Goal: Transaction & Acquisition: Purchase product/service

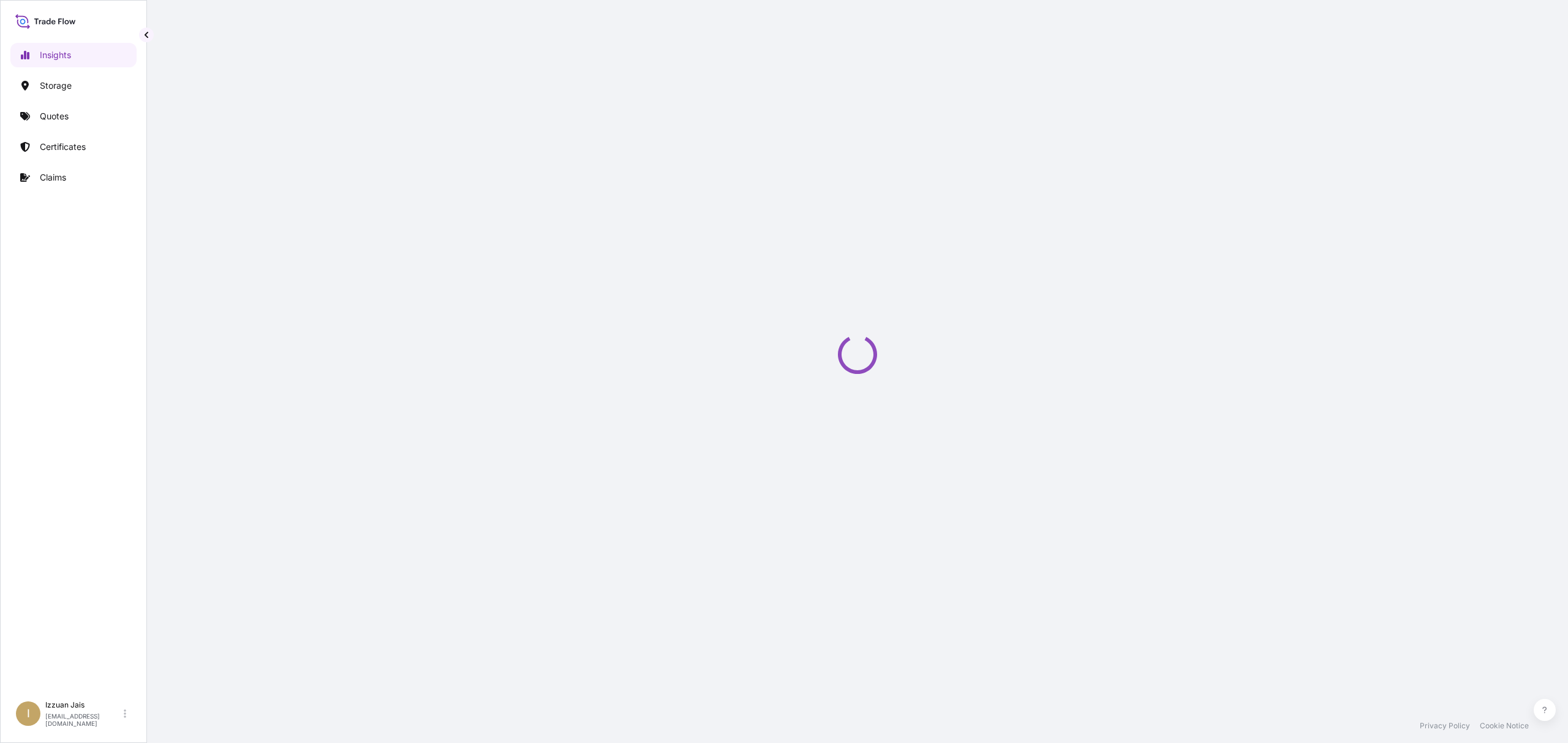
select select "2025"
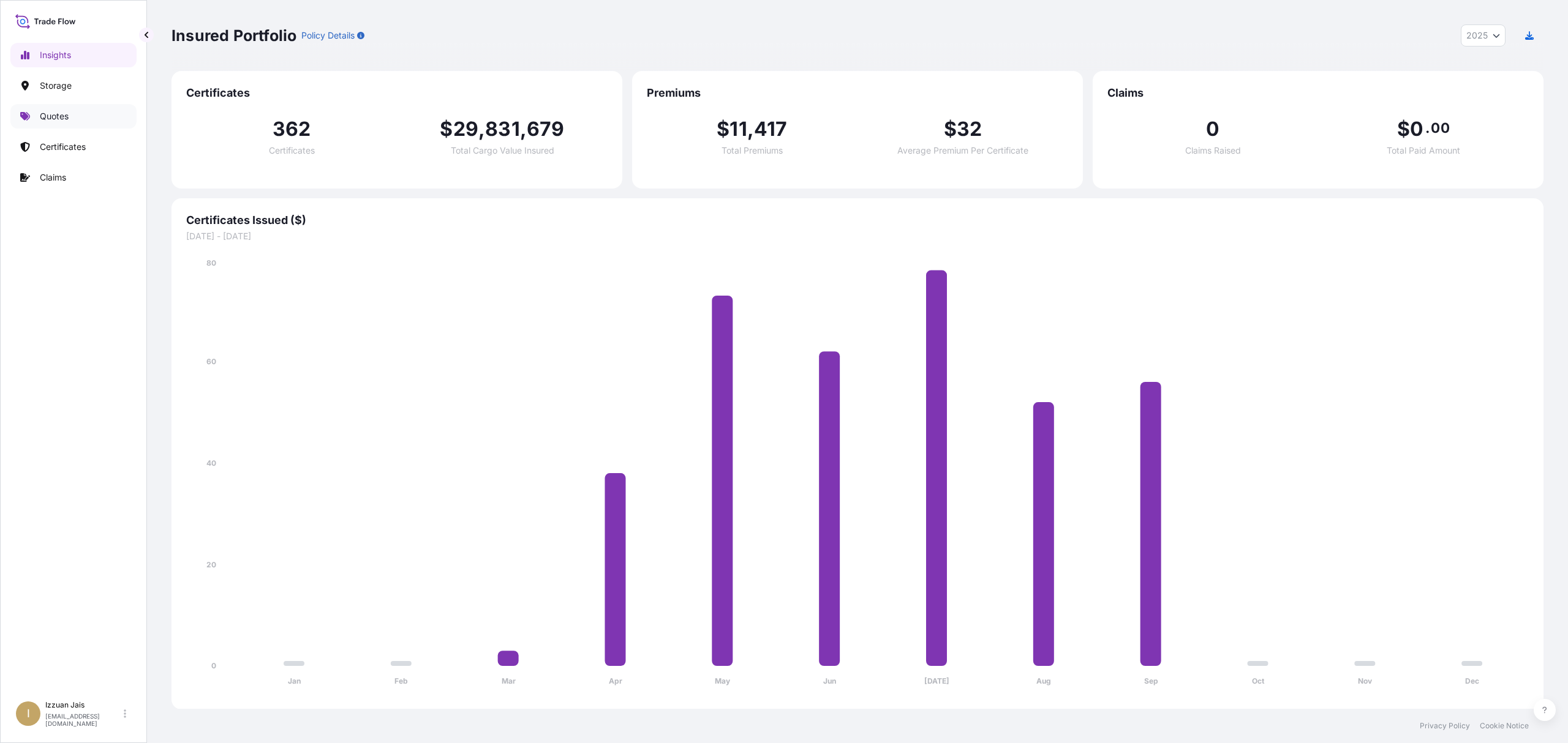
click at [62, 114] on p "Quotes" at bounding box center [54, 116] width 29 height 12
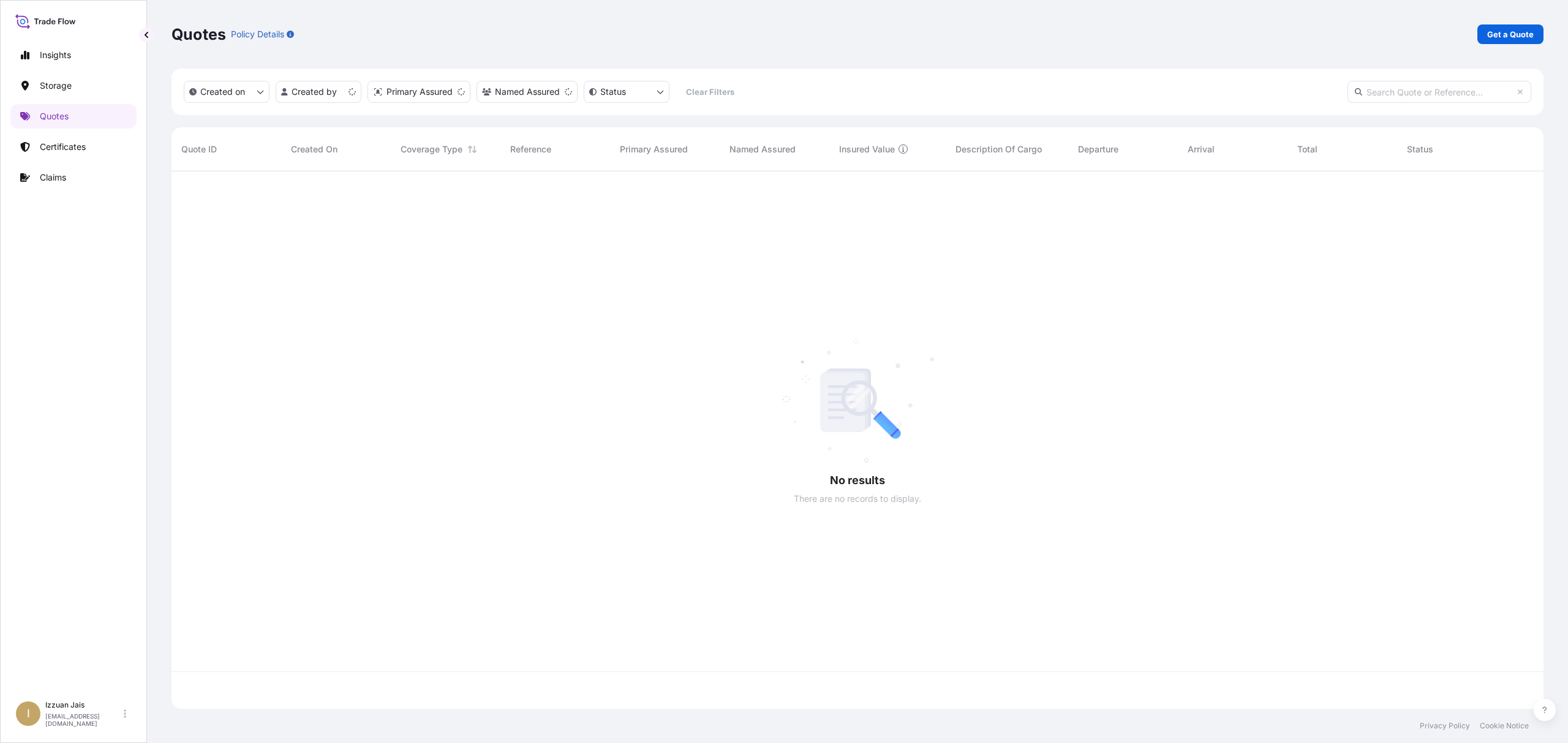
scroll to position [532, 1360]
click at [52, 150] on p "Certificates" at bounding box center [62, 146] width 46 height 12
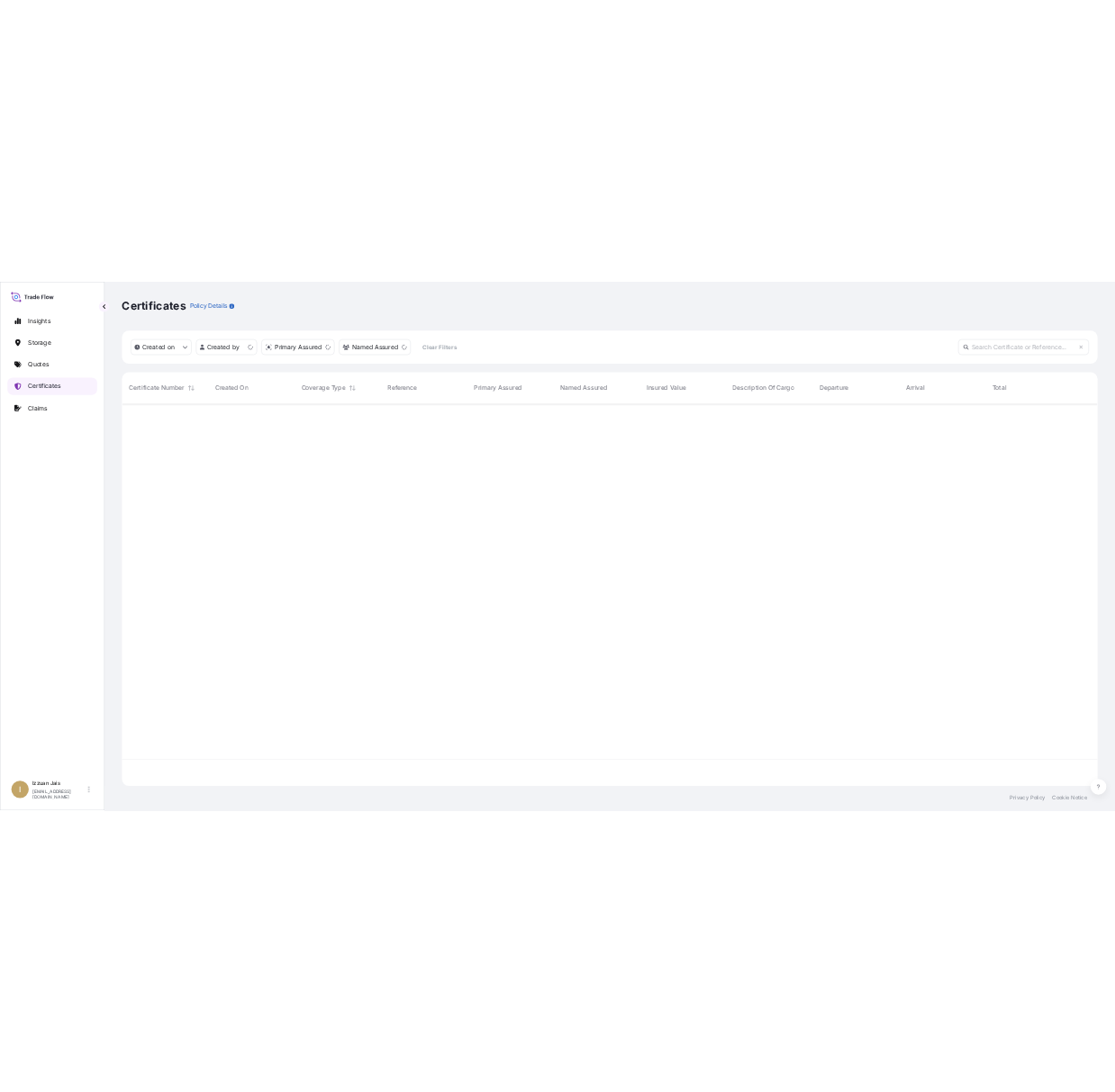
scroll to position [782, 1999]
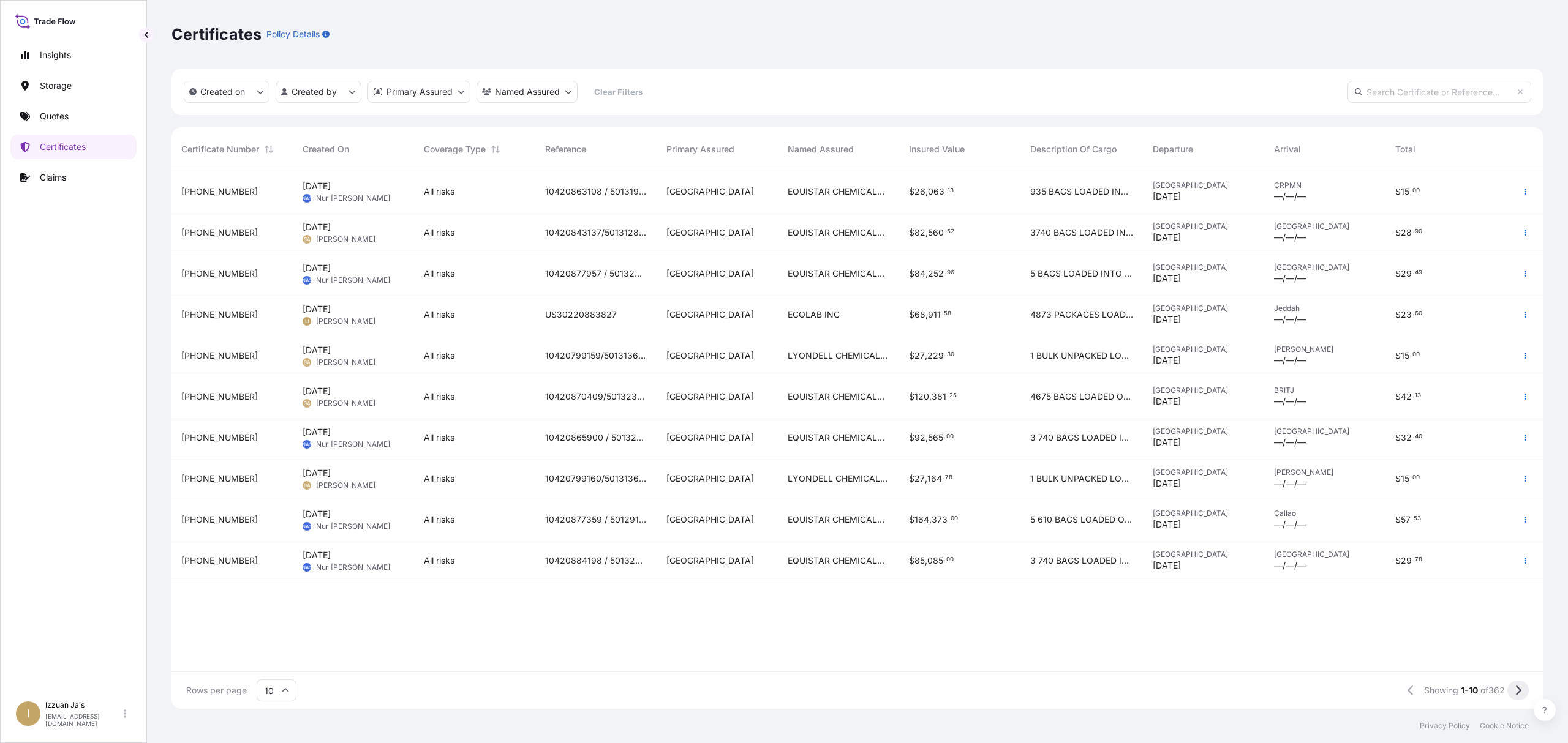
click at [1515, 689] on icon at bounding box center [1518, 690] width 6 height 11
click at [305, 93] on html "Insights Storage Quotes Certificates Claims I [PERSON_NAME] [EMAIL_ADDRESS][DOM…" at bounding box center [784, 371] width 1568 height 743
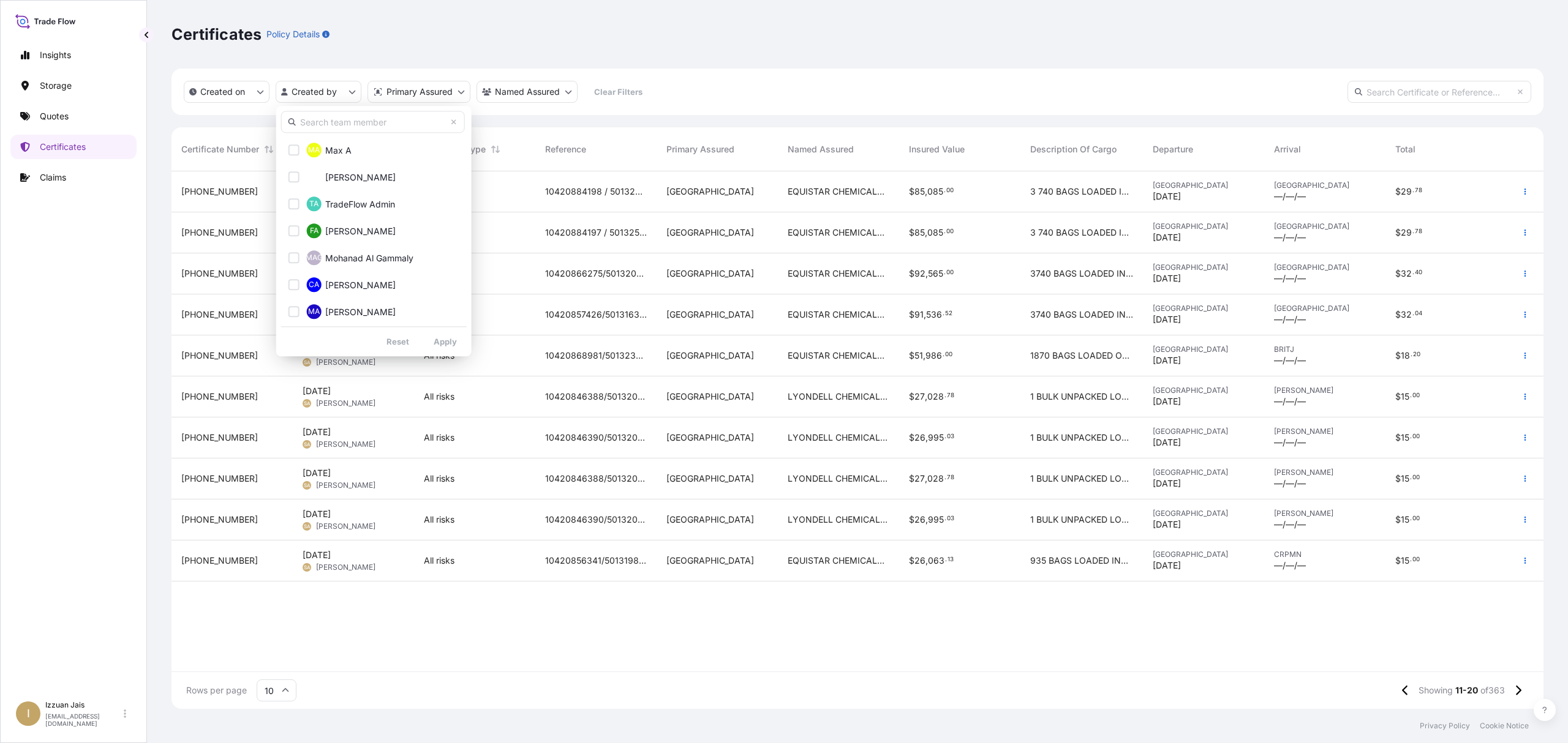
click at [355, 126] on input "text" at bounding box center [373, 122] width 183 height 22
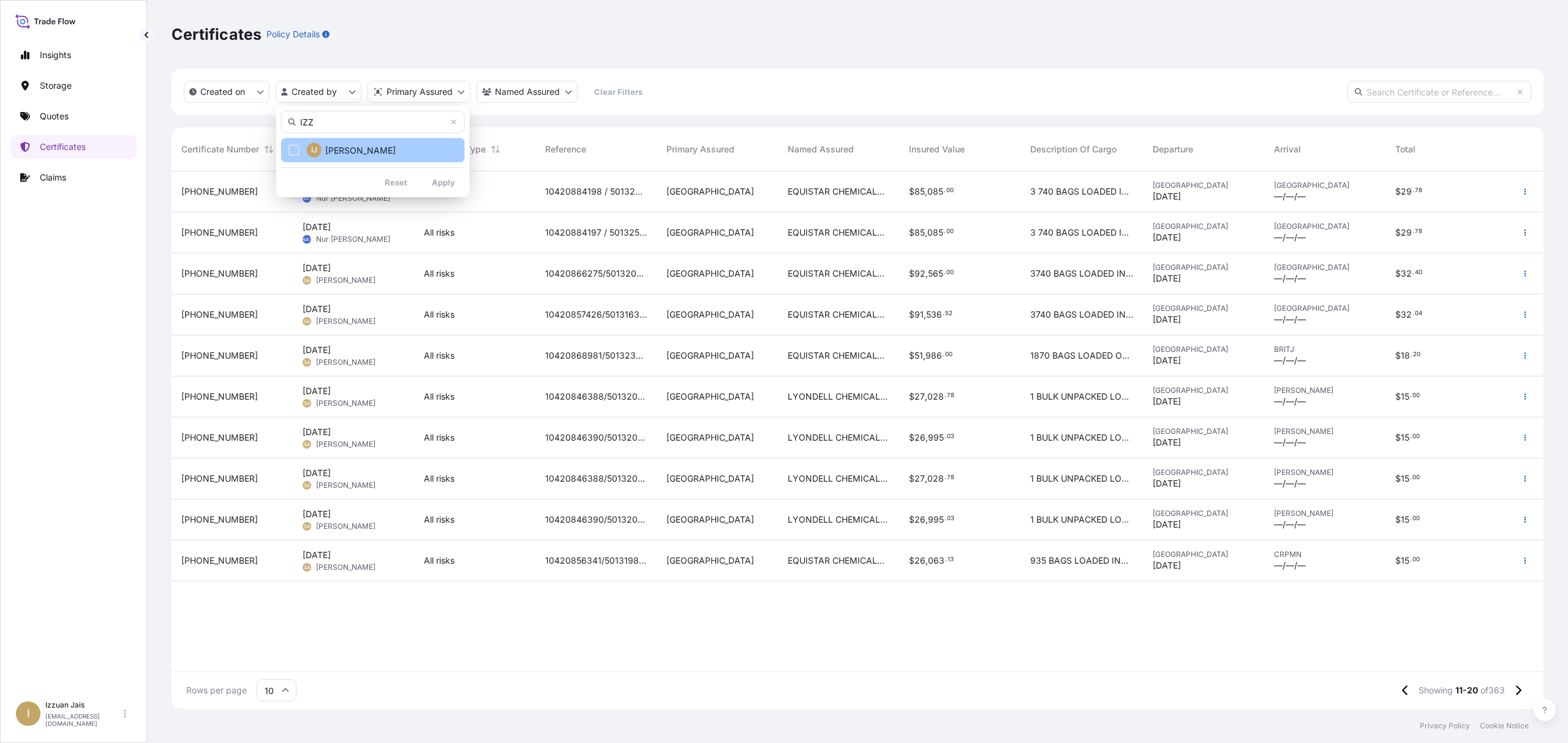
type input "IZZ"
click at [362, 150] on span "[PERSON_NAME]" at bounding box center [360, 150] width 71 height 12
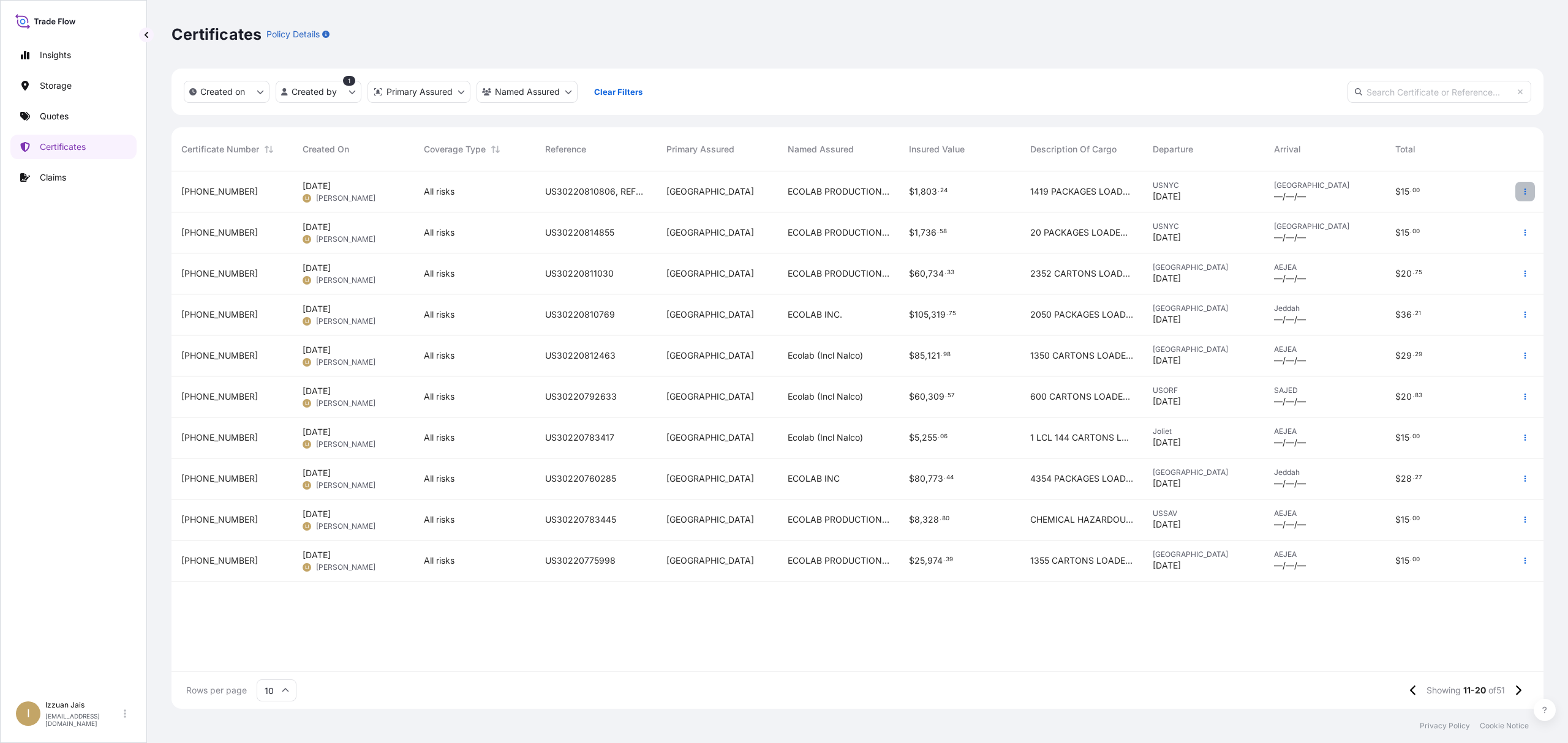
click at [1525, 187] on button "button" at bounding box center [1525, 192] width 19 height 19
click at [1459, 190] on p "Duplicate quote" at bounding box center [1457, 194] width 64 height 12
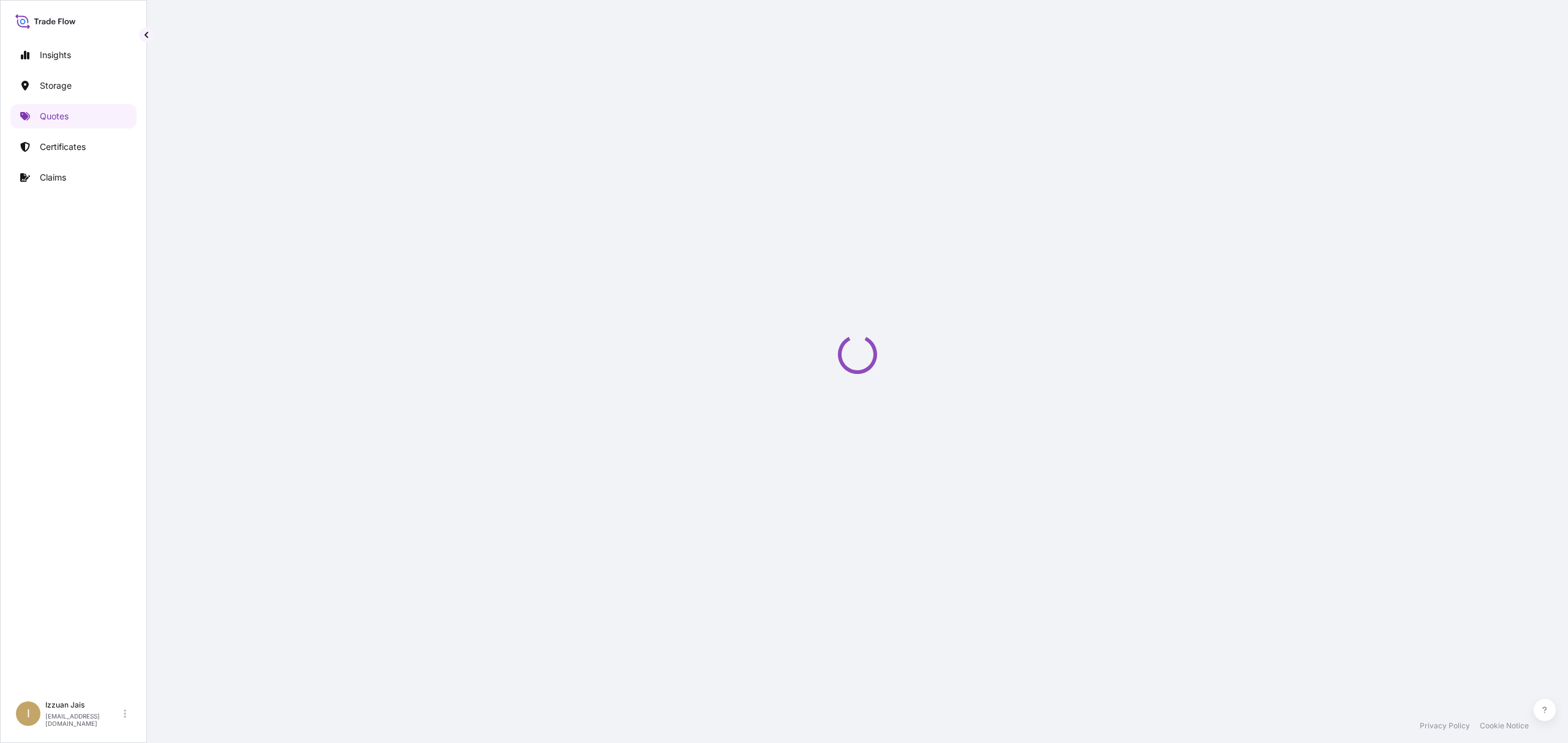
select select "Road / [GEOGRAPHIC_DATA]"
select select "Water"
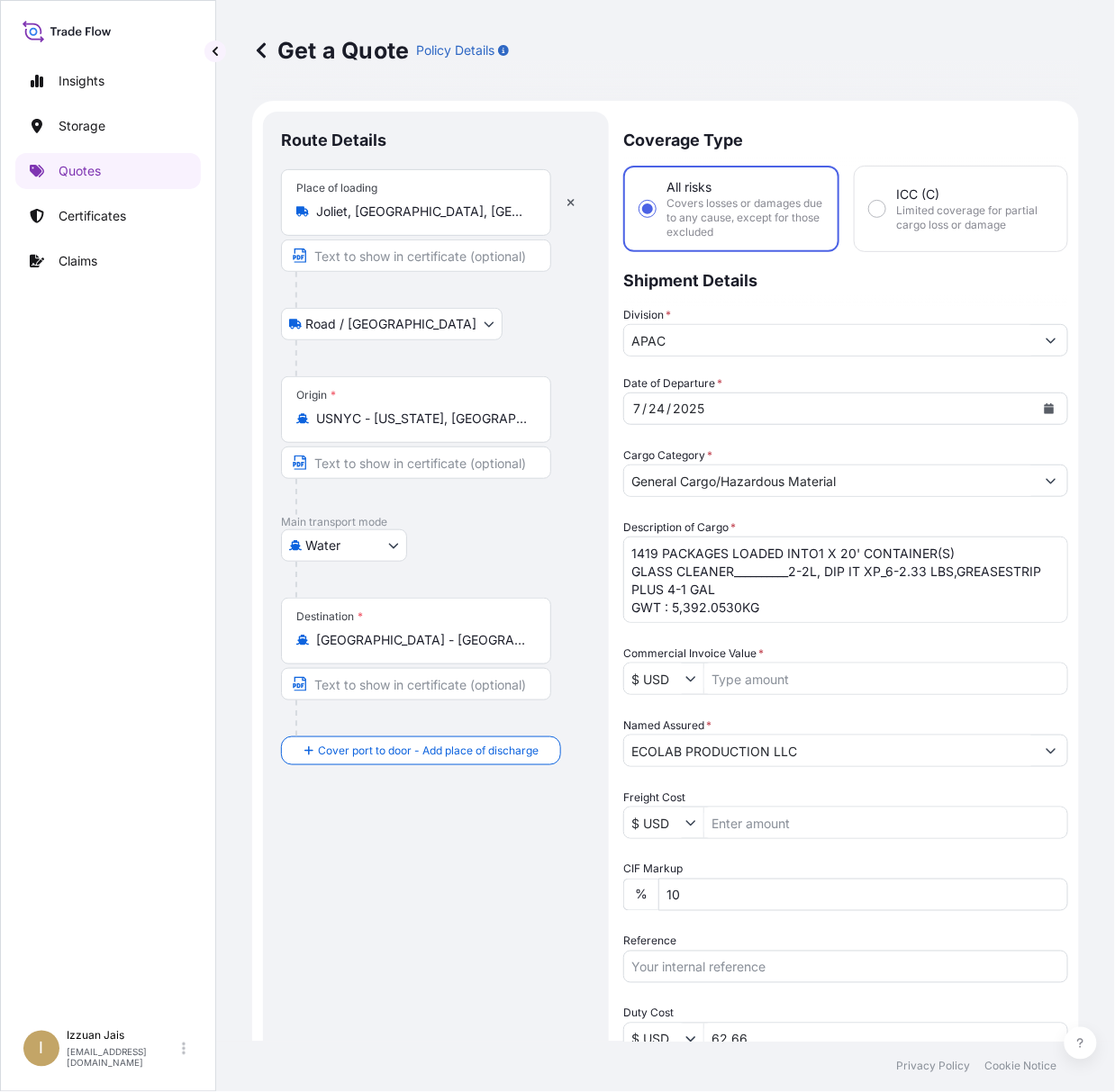
click at [360, 223] on div "Place of loading [GEOGRAPHIC_DATA], [GEOGRAPHIC_DATA], [GEOGRAPHIC_DATA]" at bounding box center [416, 203] width 270 height 67
click at [360, 221] on input "Joliet, [GEOGRAPHIC_DATA], [GEOGRAPHIC_DATA]" at bounding box center [422, 212] width 213 height 18
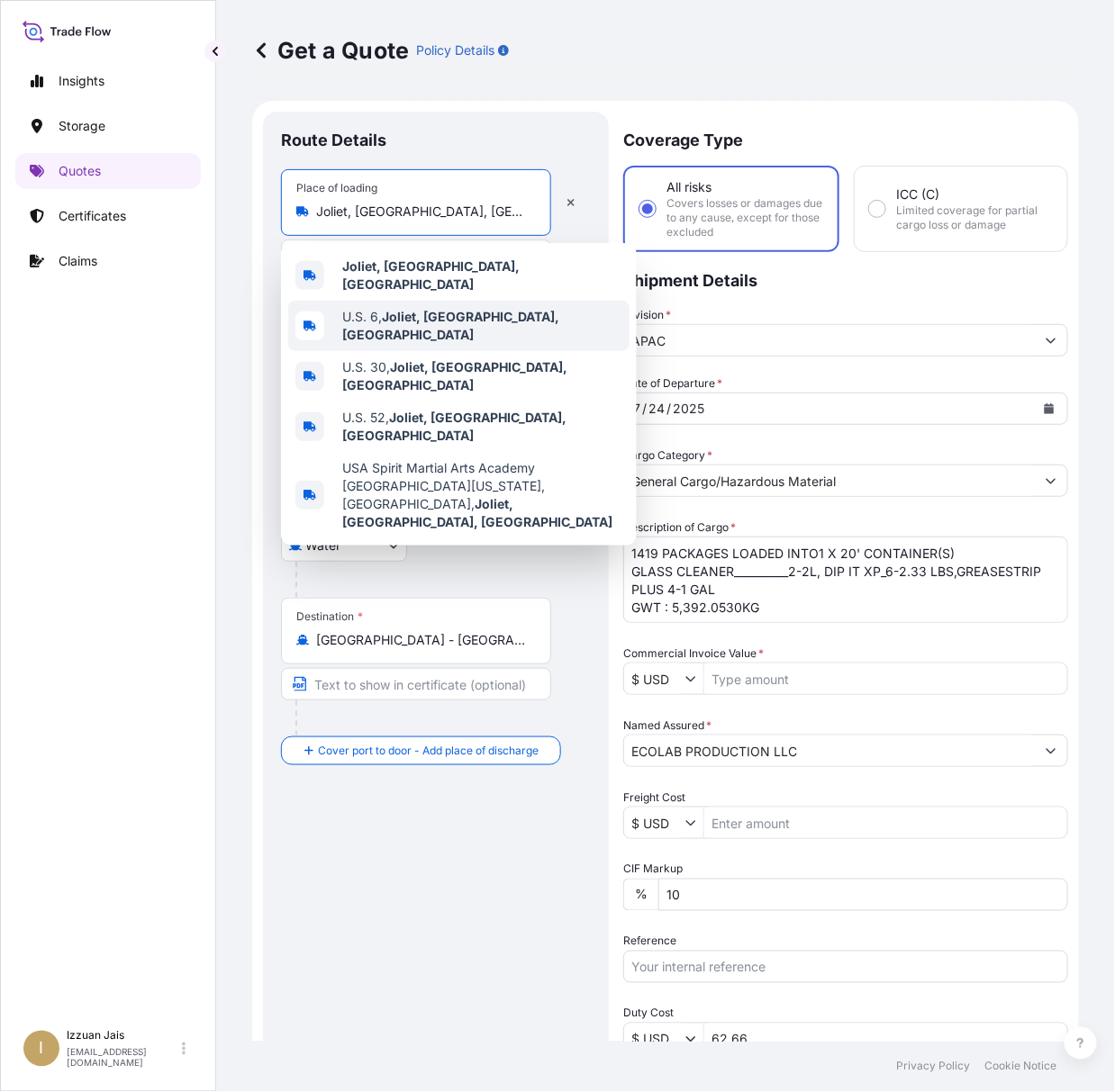
drag, startPoint x: 415, startPoint y: 217, endPoint x: 225, endPoint y: 192, distance: 191.6
click at [225, 192] on div "Get a Quote Policy Details Route Details Place of loading [GEOGRAPHIC_DATA], [G…" at bounding box center [665, 520] width 899 height 1041
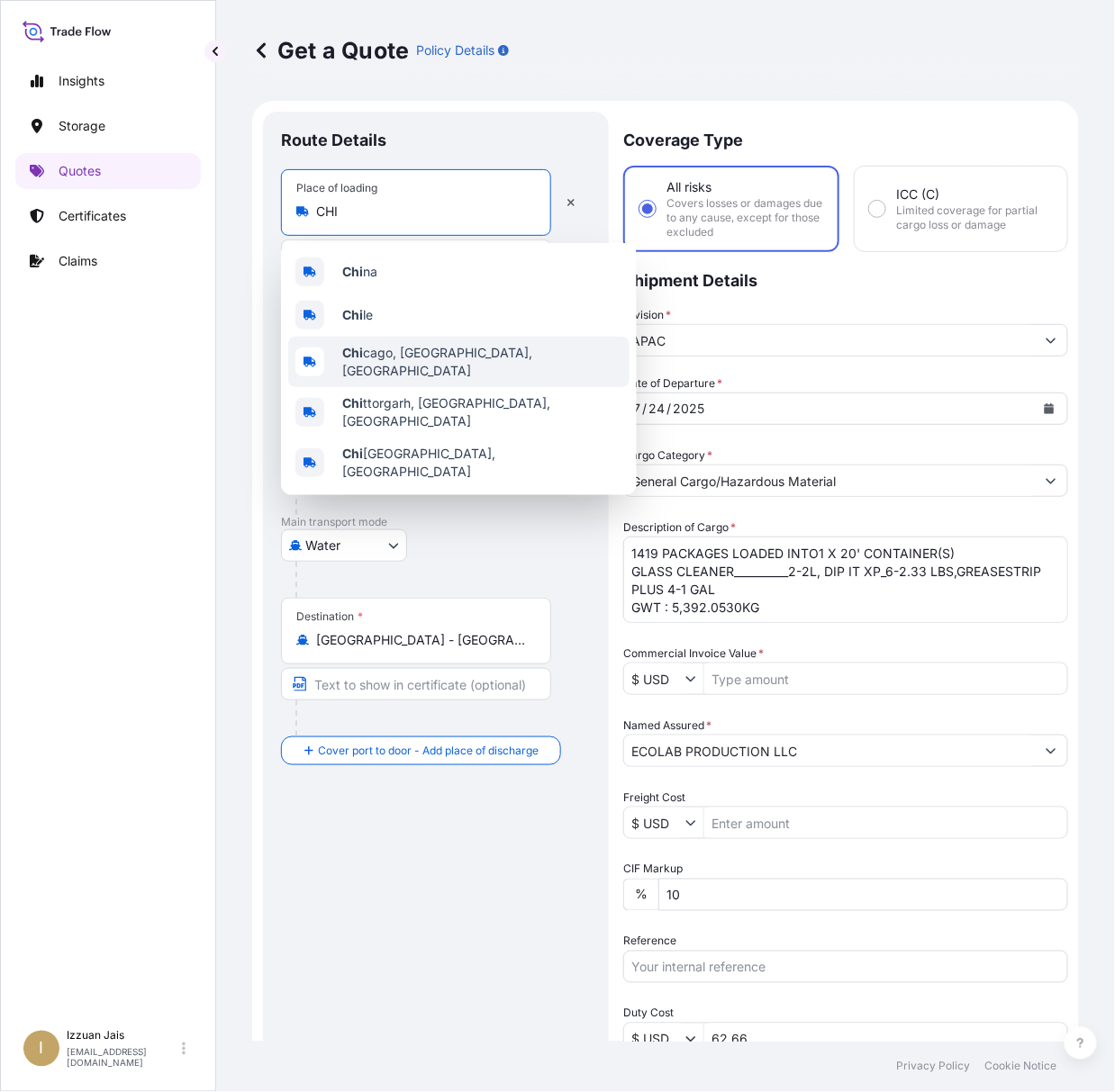
click at [394, 356] on span "Chi cago, [GEOGRAPHIC_DATA], [GEOGRAPHIC_DATA]" at bounding box center [482, 362] width 280 height 36
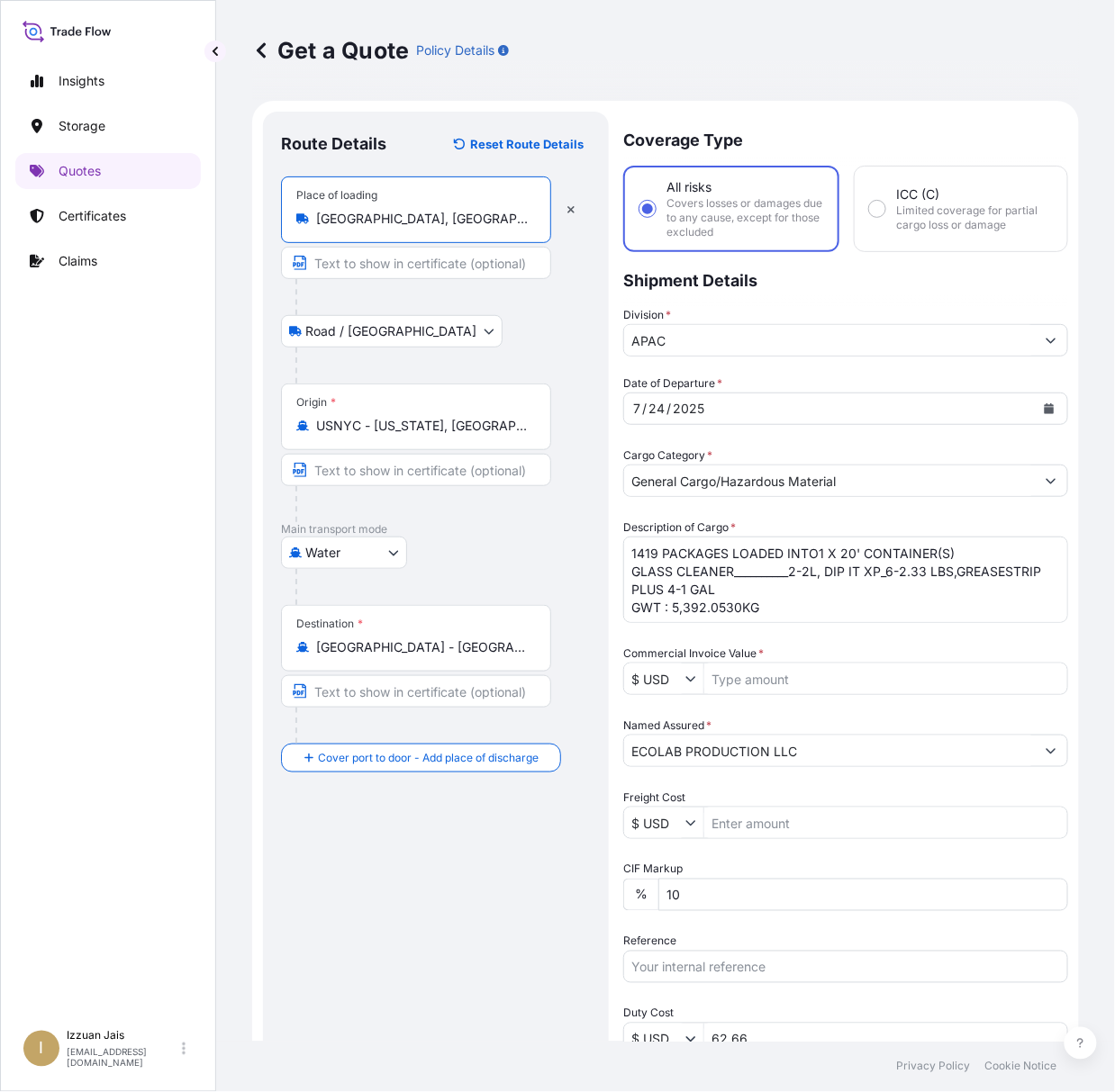
type input "[GEOGRAPHIC_DATA], [GEOGRAPHIC_DATA], [GEOGRAPHIC_DATA]"
click at [891, 430] on div "Date of Departure * [DATE] Cargo Category * General Cargo/Hazardous Material De…" at bounding box center [845, 787] width 445 height 825
click at [891, 416] on div "[DATE]" at bounding box center [829, 409] width 411 height 32
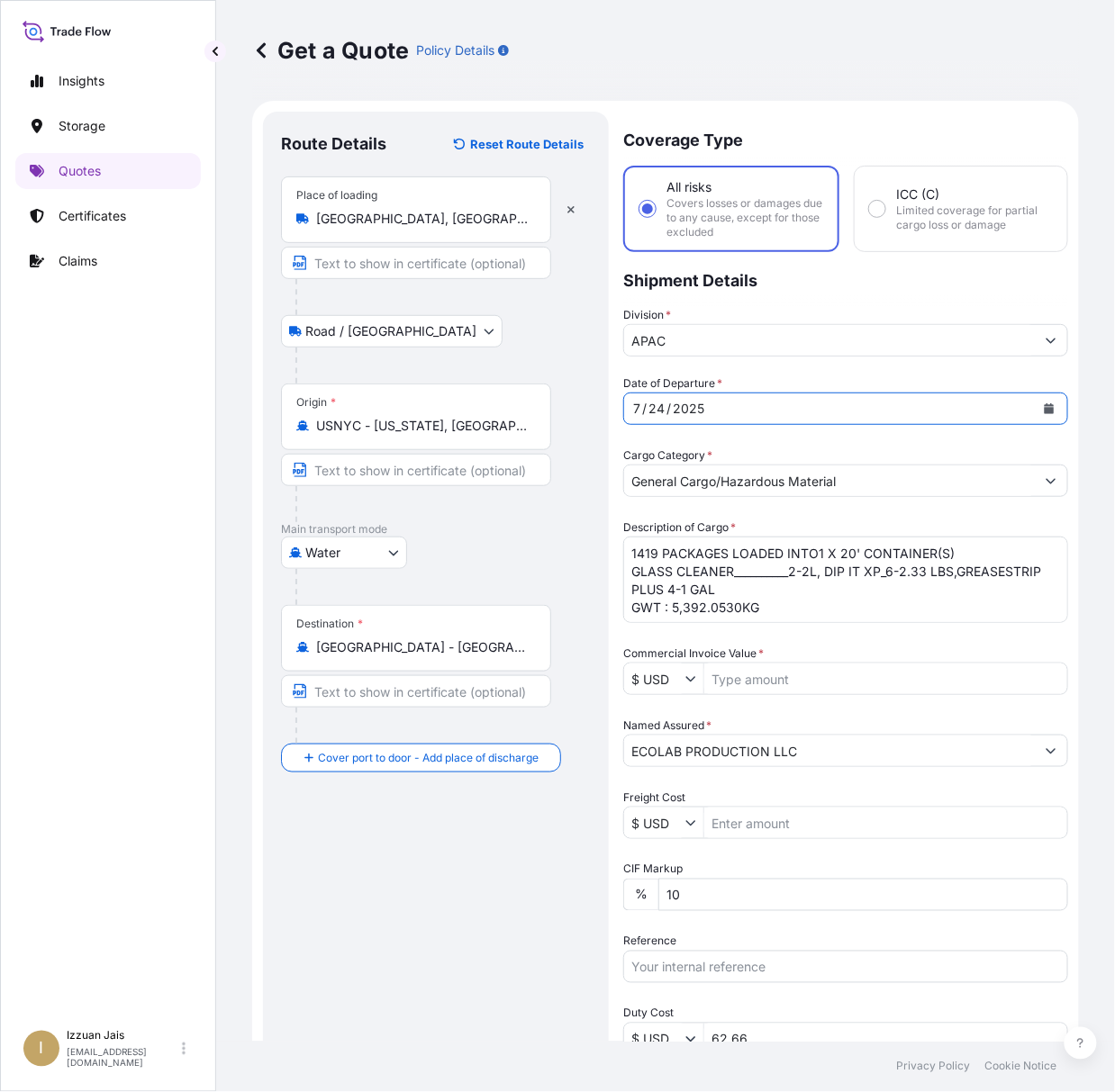
click at [1044, 412] on icon "Calendar" at bounding box center [1048, 408] width 10 height 10
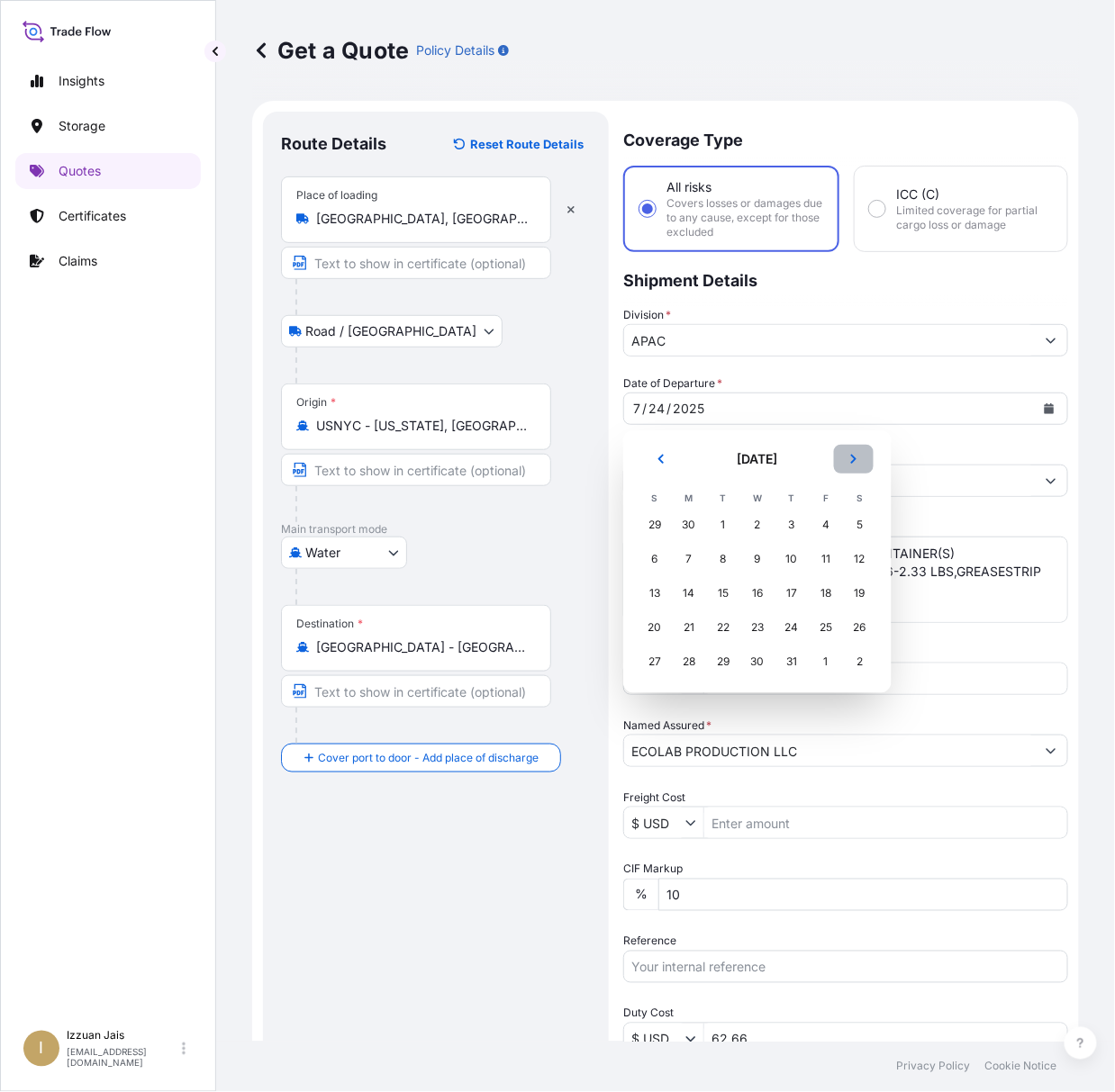
click at [859, 454] on button "Next" at bounding box center [854, 459] width 40 height 29
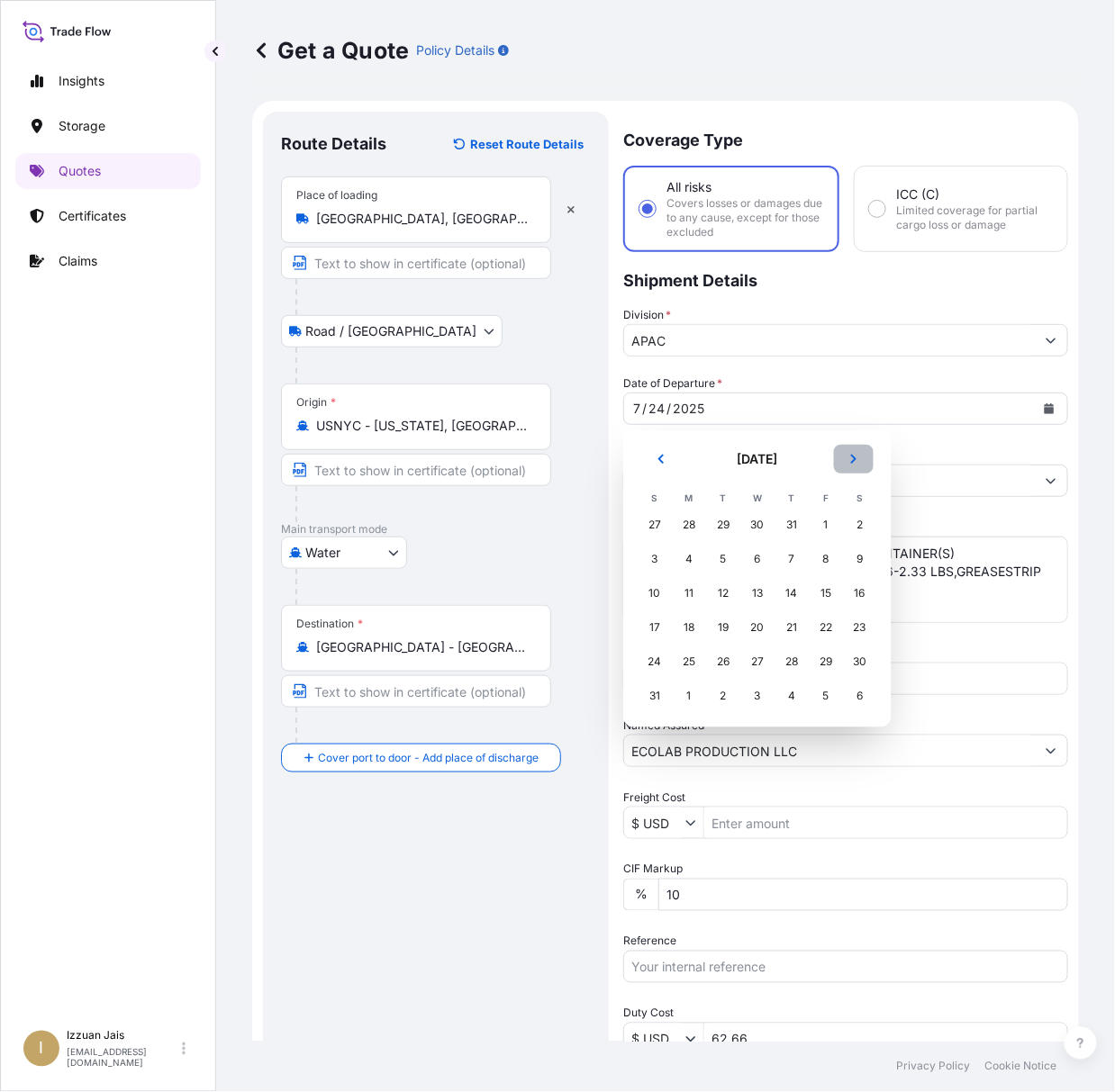
click at [859, 454] on button "Next" at bounding box center [854, 459] width 40 height 29
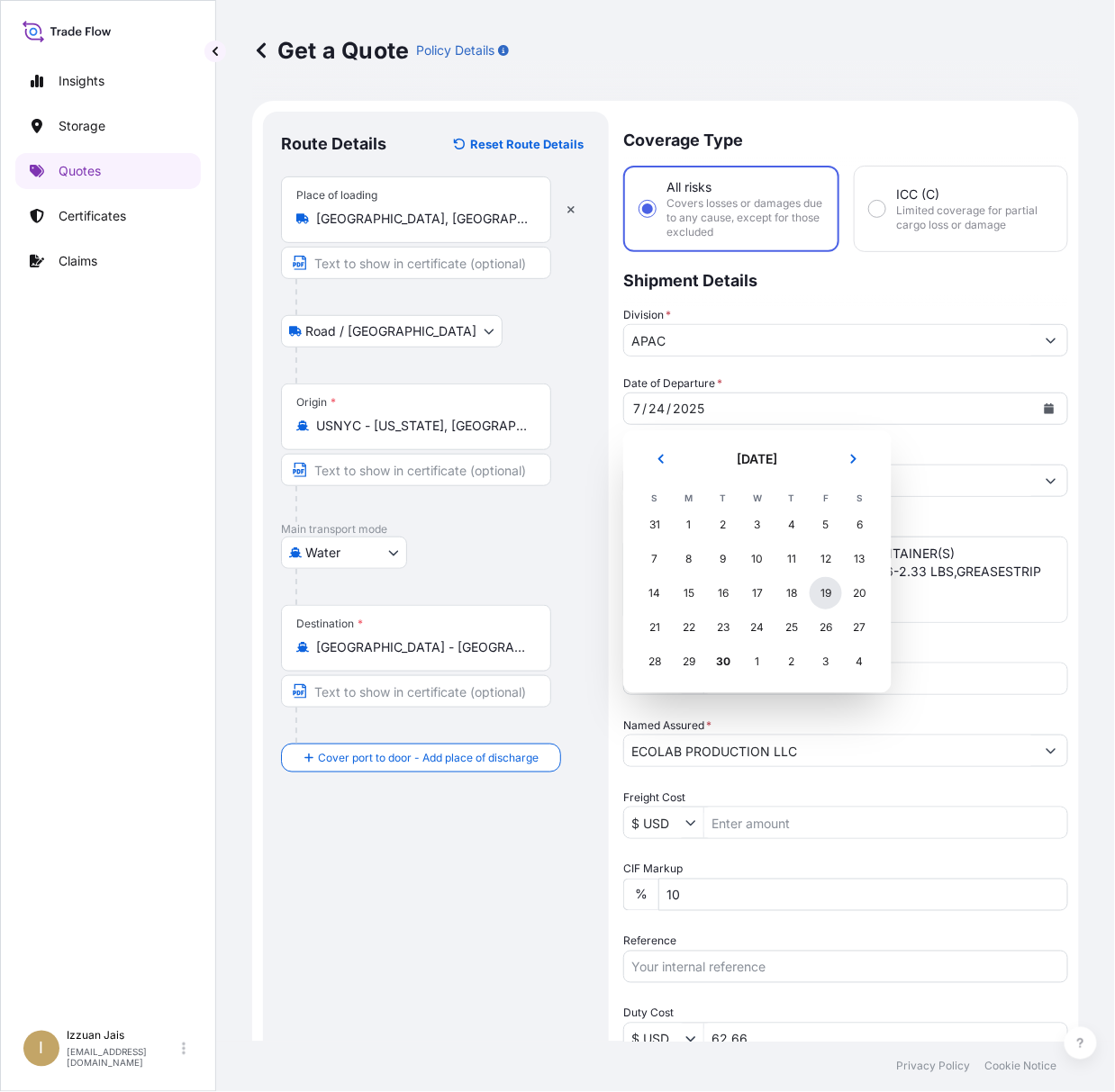
click at [828, 597] on div "19" at bounding box center [825, 594] width 32 height 32
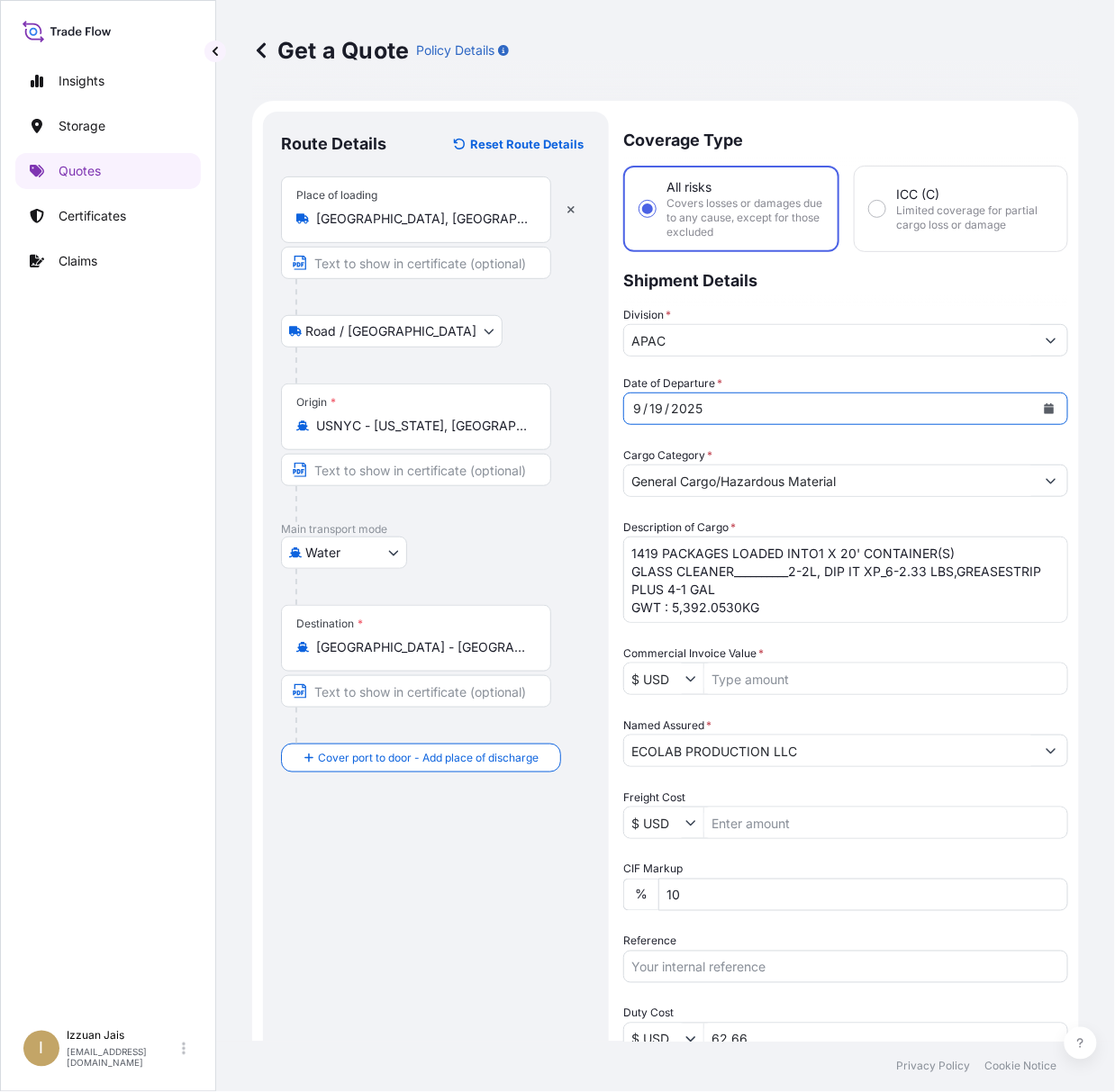
click at [729, 963] on input "Reference" at bounding box center [845, 967] width 445 height 32
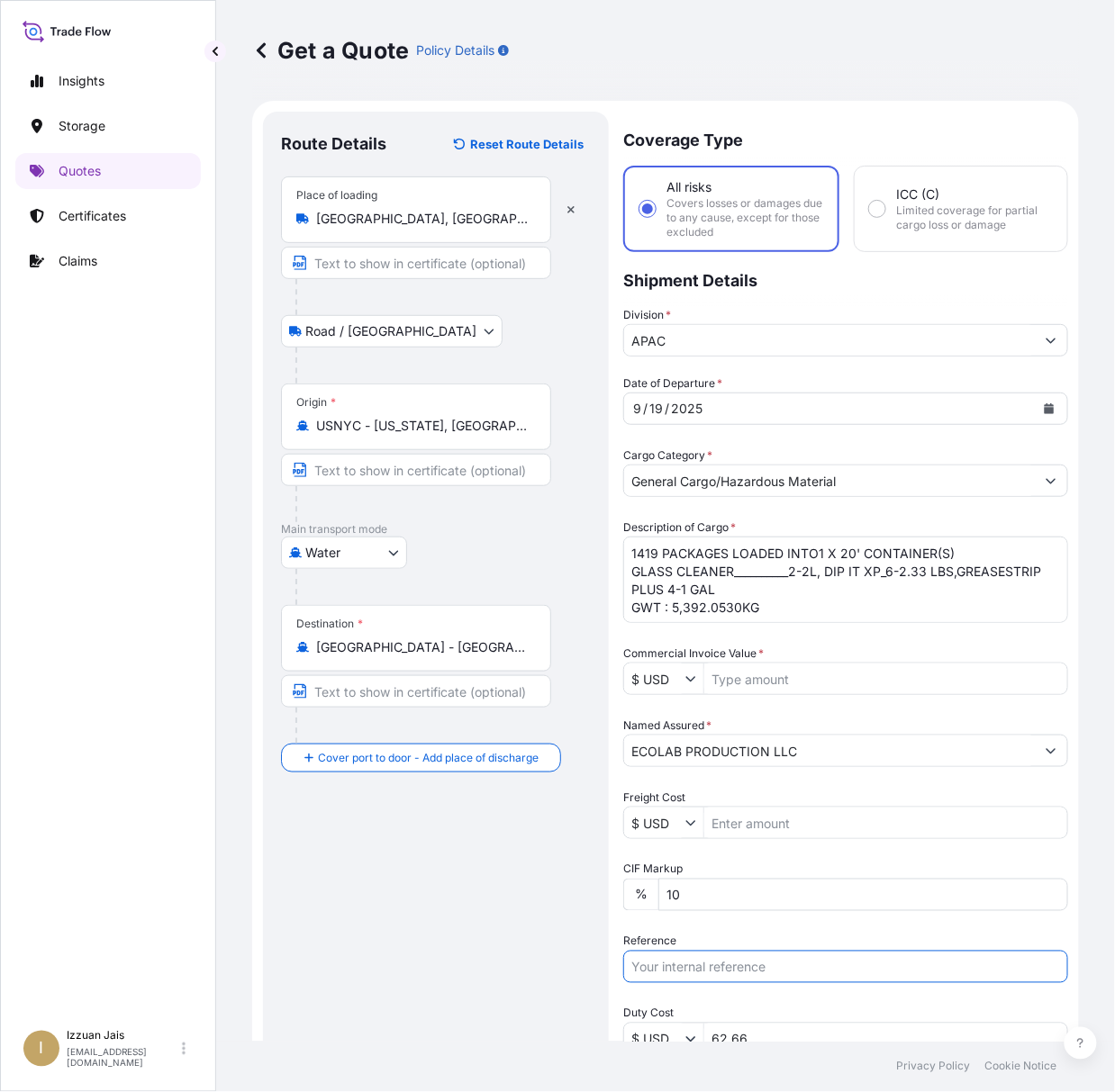
paste input "US30220863185"
type input "US30220863185"
click at [636, 549] on textarea "1419 PACKAGES LOADED INTO1 X 20' CONTAINER(S) GLASS CLEANER__________2-2L, DIP …" at bounding box center [845, 579] width 445 height 87
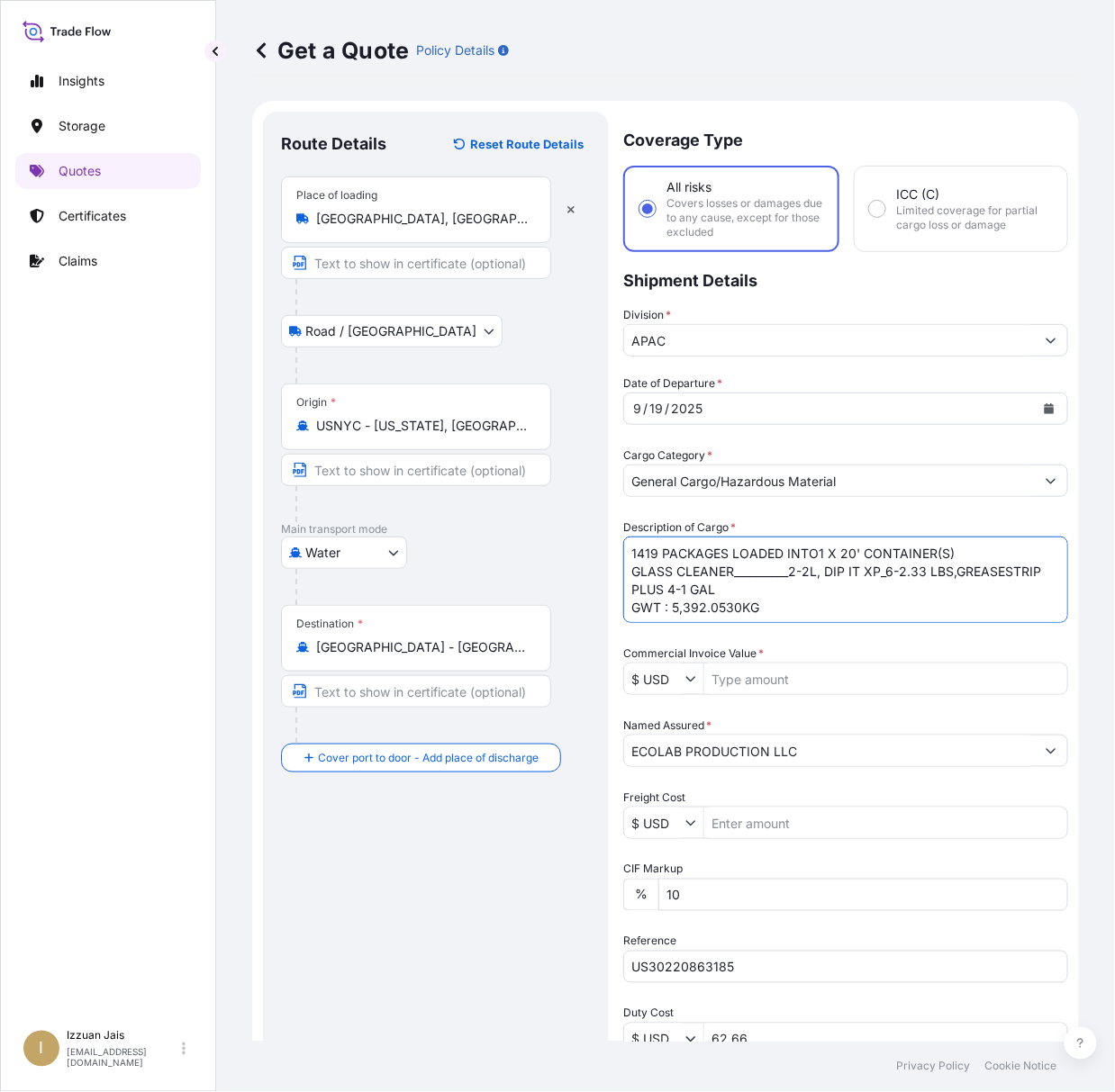
drag, startPoint x: 833, startPoint y: 587, endPoint x: 628, endPoint y: 555, distance: 207.5
click at [628, 555] on textarea "1419 PACKAGES LOADED INTO1 X 20' CONTAINER(S) GLASS CLEANER__________2-2L, DIP …" at bounding box center [845, 579] width 445 height 87
paste textarea "DRUM LOADED INTO 1 LCL"
drag, startPoint x: 680, startPoint y: 593, endPoint x: 754, endPoint y: 592, distance: 74.0
click at [754, 592] on textarea "1419 PACKAGES LOADED INTO1 X 20' CONTAINER(S) GLASS CLEANER__________2-2L, DIP …" at bounding box center [845, 579] width 445 height 87
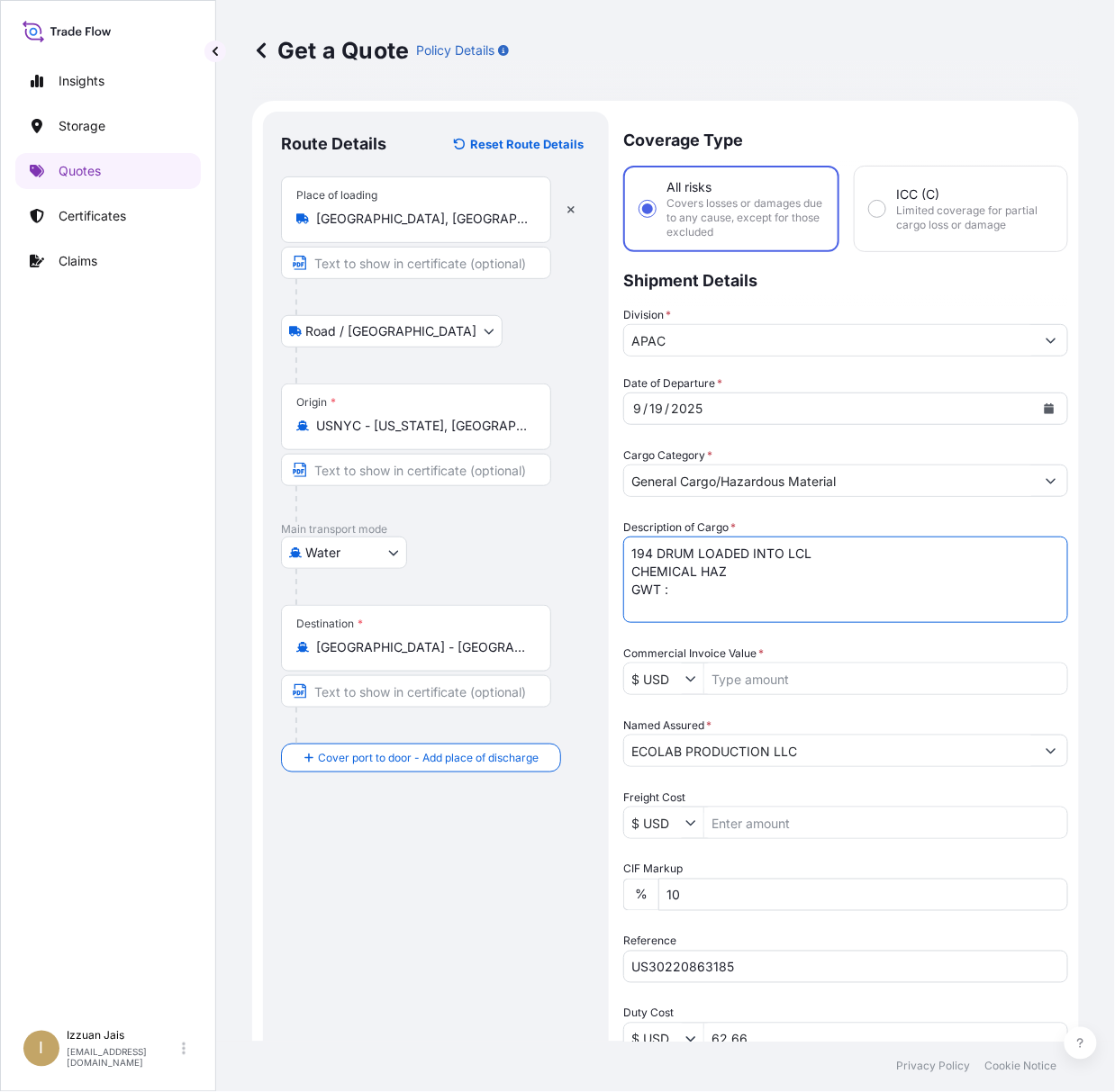
paste textarea ": 3,458.4050 KG"
click at [672, 589] on textarea "1419 PACKAGES LOADED INTO1 X 20' CONTAINER(S) GLASS CLEANER__________2-2L, DIP …" at bounding box center [845, 579] width 445 height 87
type textarea "194 DRUM LOADED INTO LCL CHEMICAL HAZ GWT : 3,458.4050 KG"
click at [745, 819] on input "Freight Cost" at bounding box center [885, 823] width 363 height 32
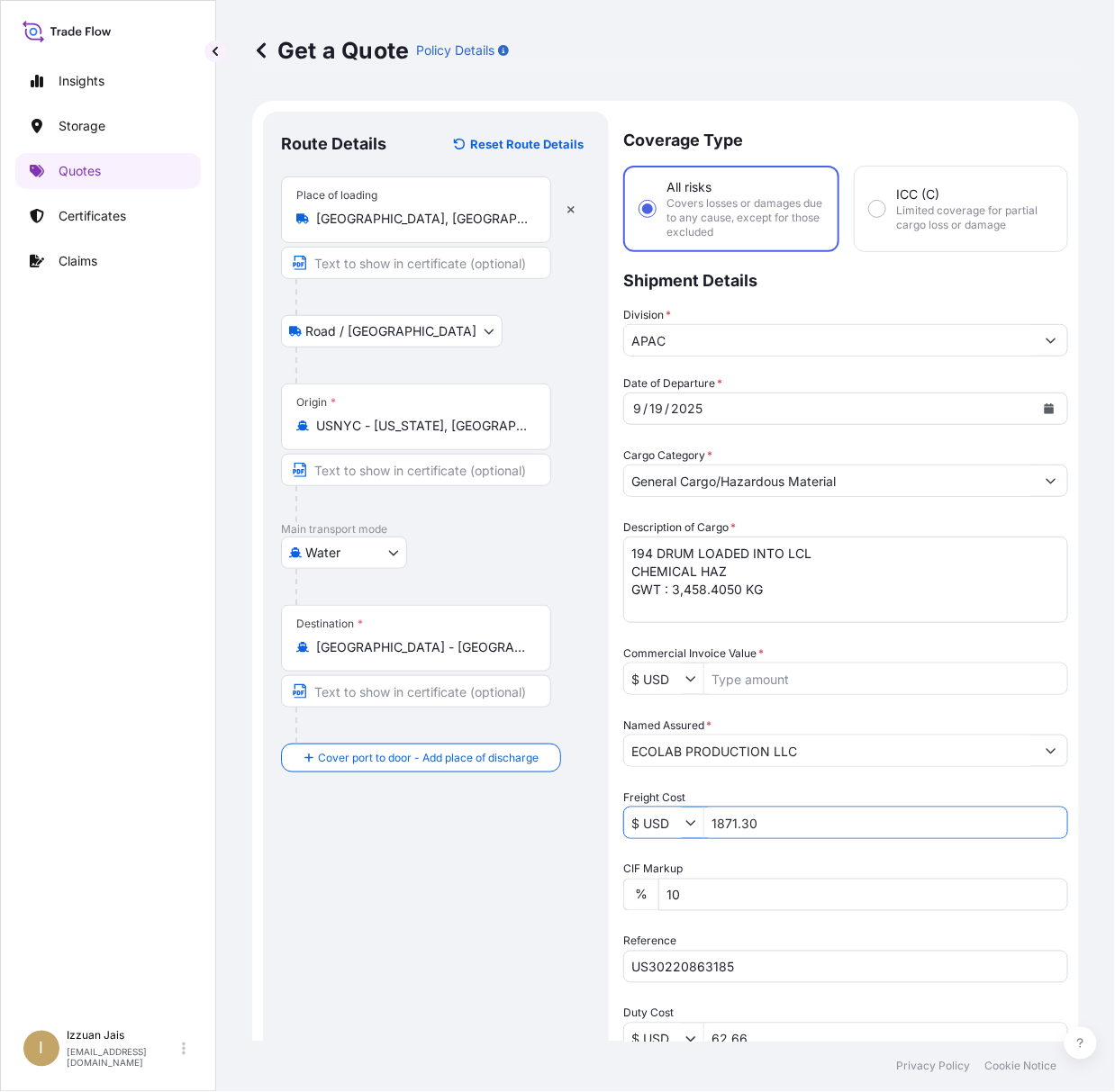
type input "1,871.3"
click at [755, 682] on input "Commercial Invoice Value *" at bounding box center [885, 678] width 363 height 32
click at [793, 678] on input "Commercial Invoice Value *" at bounding box center [885, 678] width 363 height 32
click at [800, 678] on input "Commercial Invoice Value *" at bounding box center [885, 678] width 363 height 32
click at [804, 678] on input "Commercial Invoice Value *" at bounding box center [885, 678] width 363 height 32
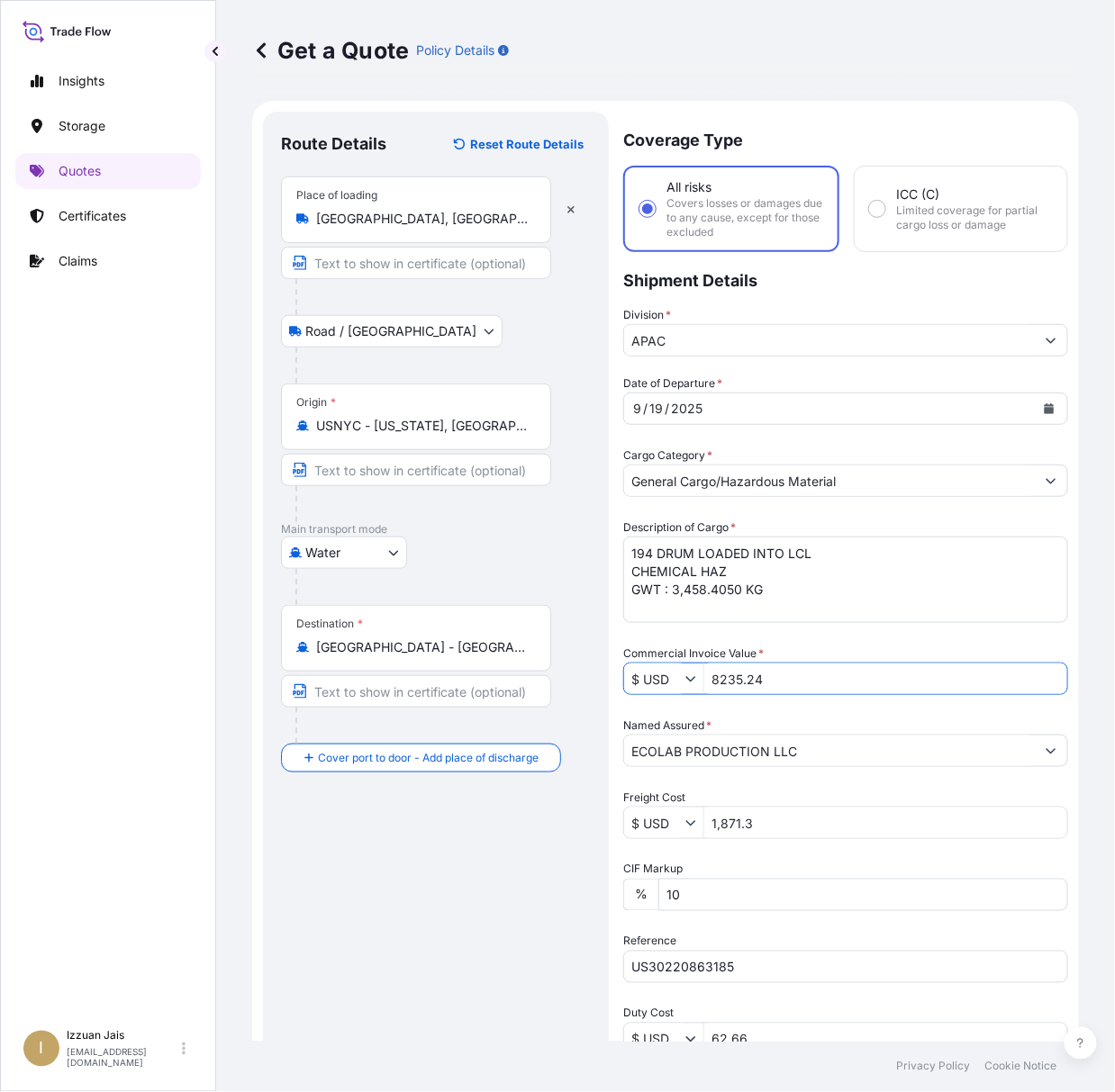
type input "8,235.24"
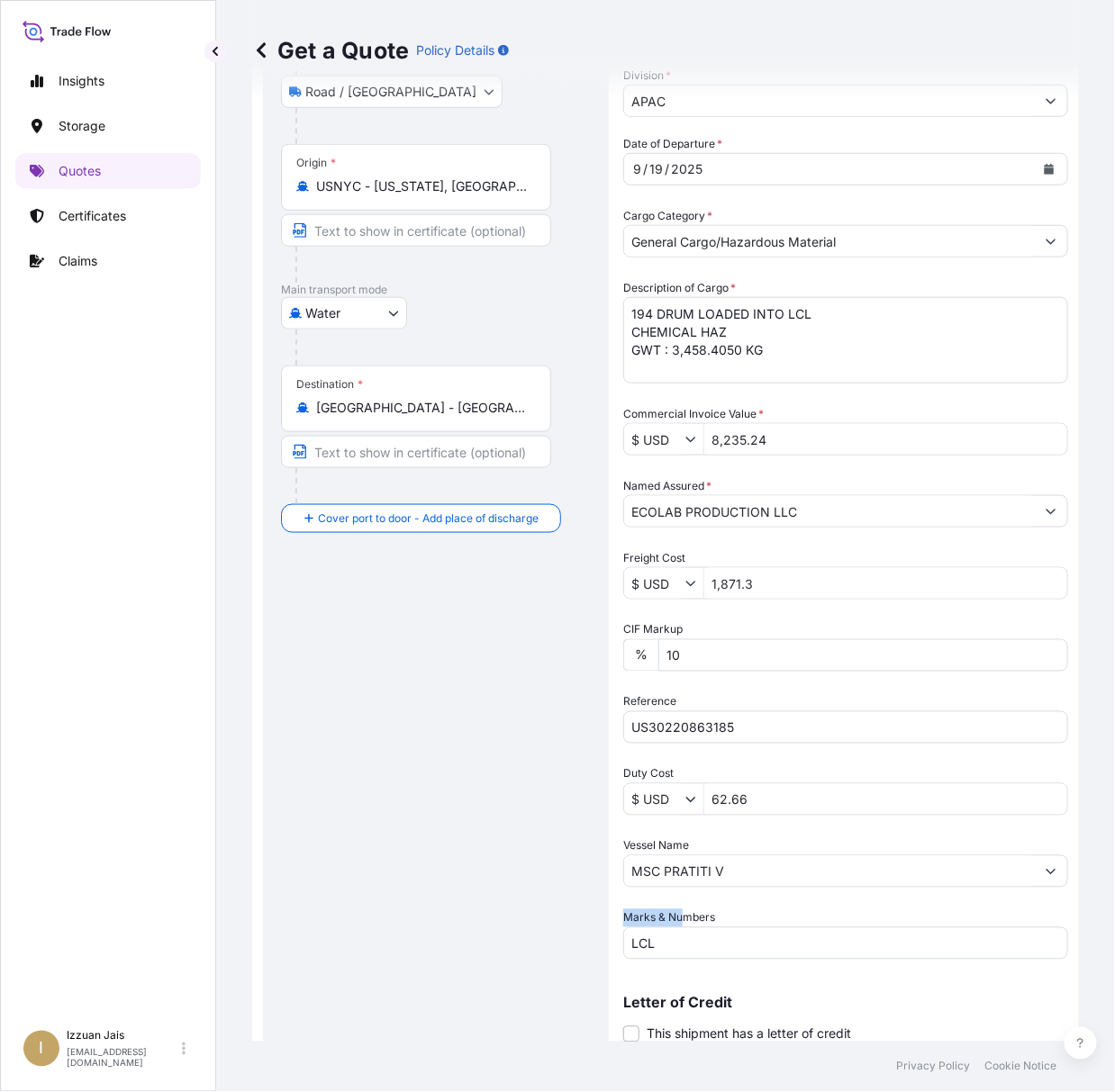
drag, startPoint x: 708, startPoint y: 913, endPoint x: 680, endPoint y: 909, distance: 28.3
click at [680, 909] on div "Marks & Numbers LCL" at bounding box center [845, 934] width 445 height 51
click at [773, 790] on input "62.66" at bounding box center [885, 799] width 363 height 32
click at [779, 797] on input "62.66" at bounding box center [885, 799] width 363 height 32
type input "6"
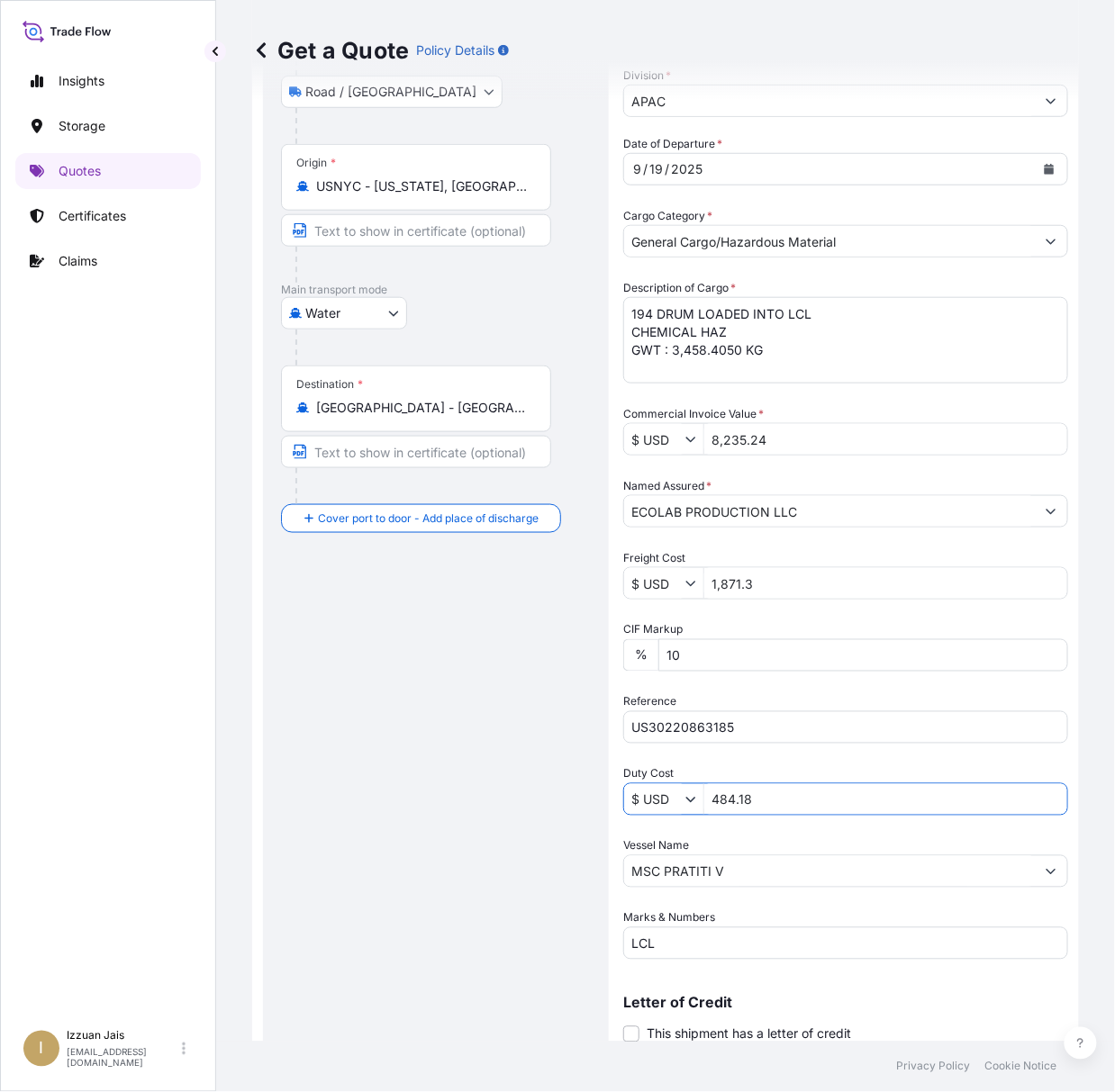
type input "484.18"
click at [901, 870] on input "MSC PRATITI V" at bounding box center [829, 872] width 411 height 32
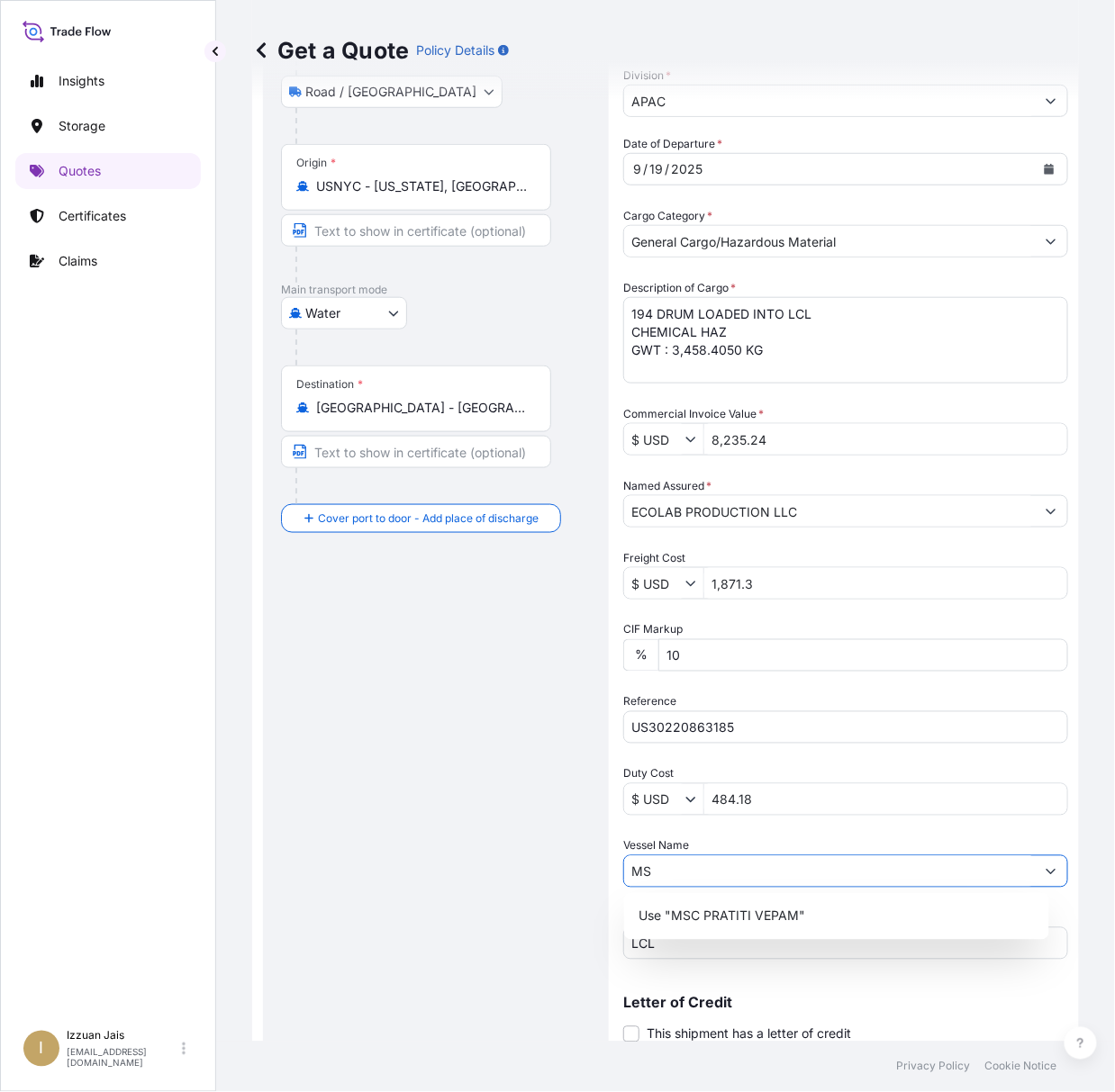
type input "M"
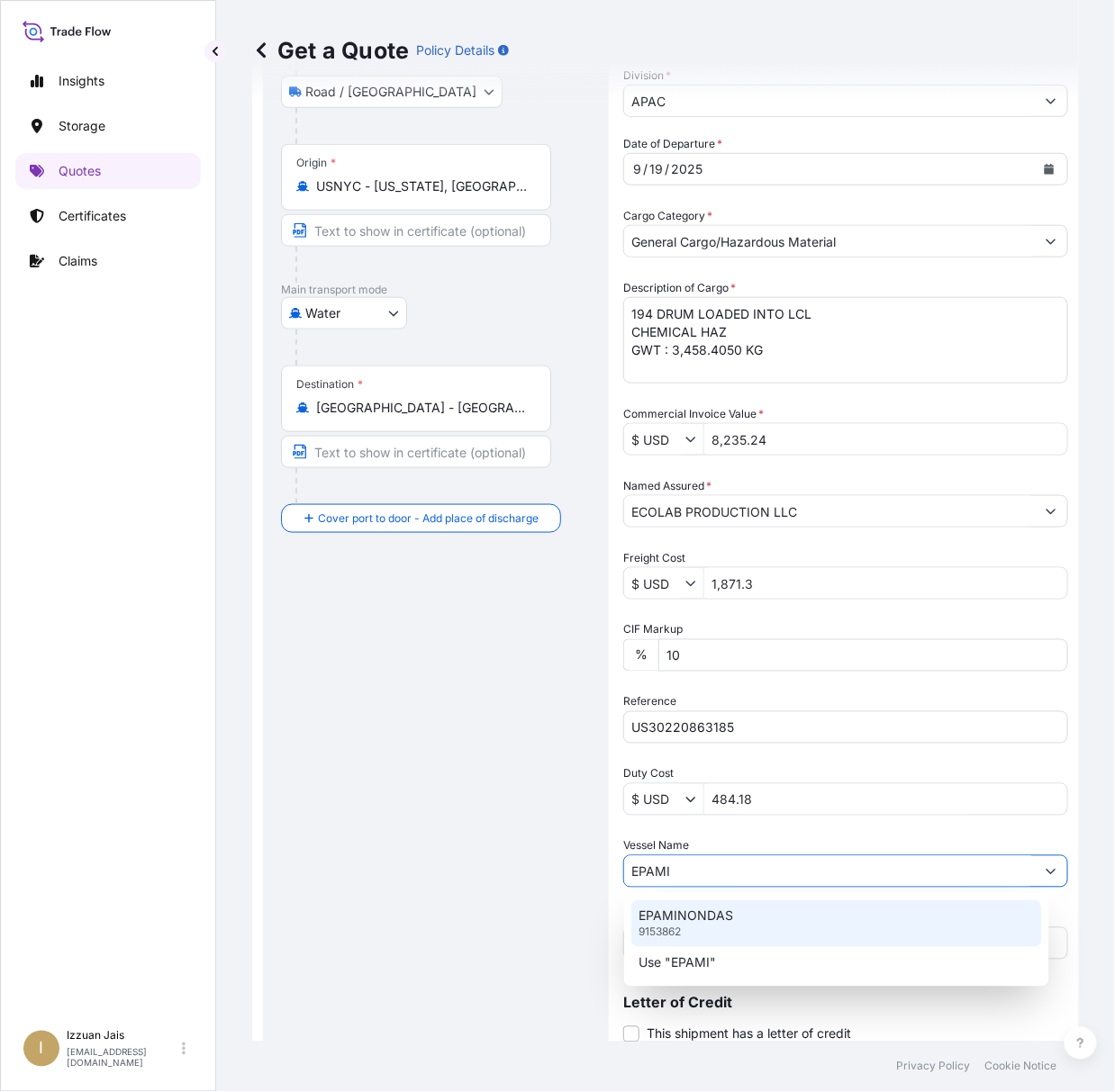
click at [726, 922] on p "EPAMINONDAS" at bounding box center [685, 916] width 94 height 18
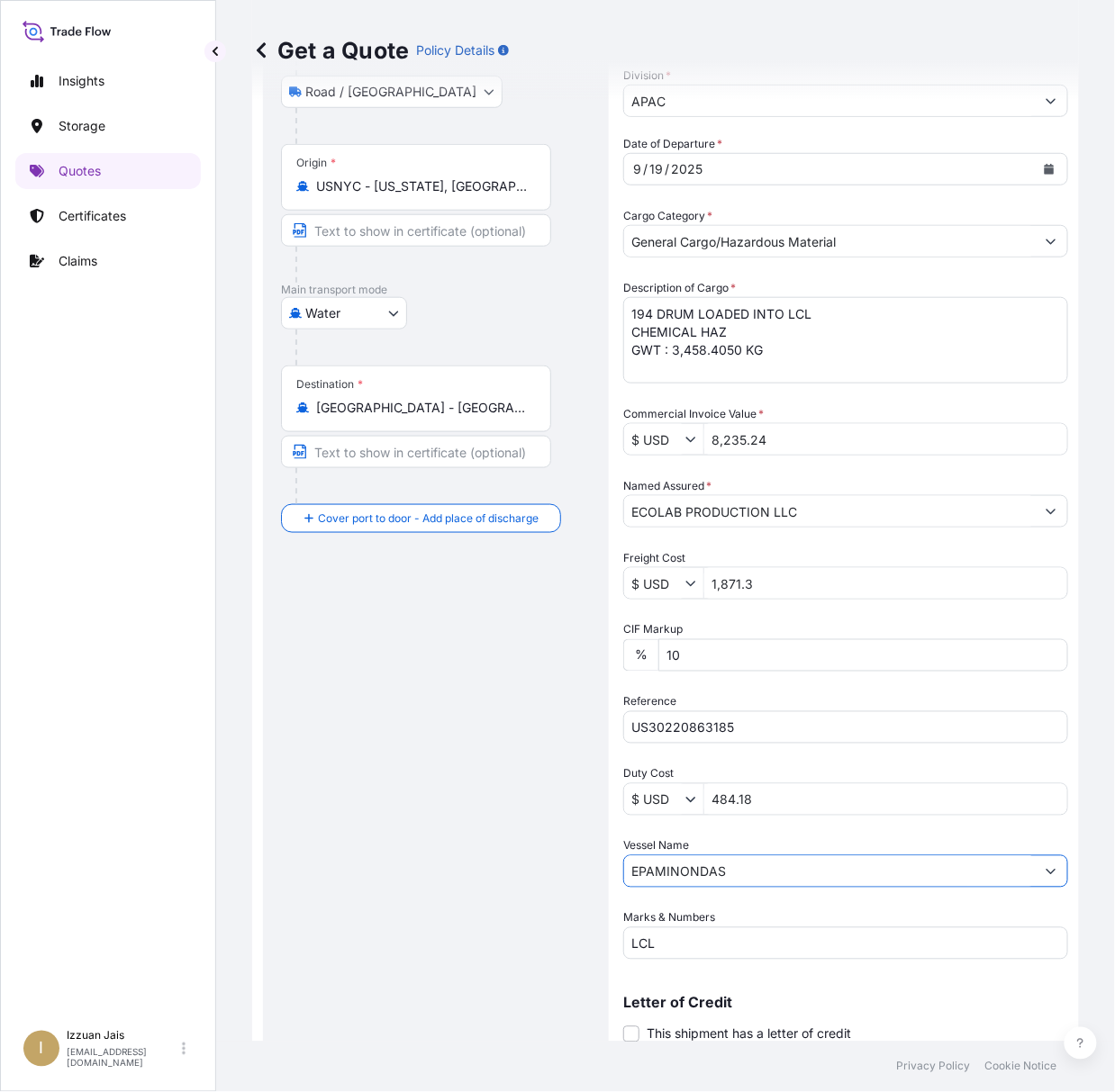
scroll to position [301, 0]
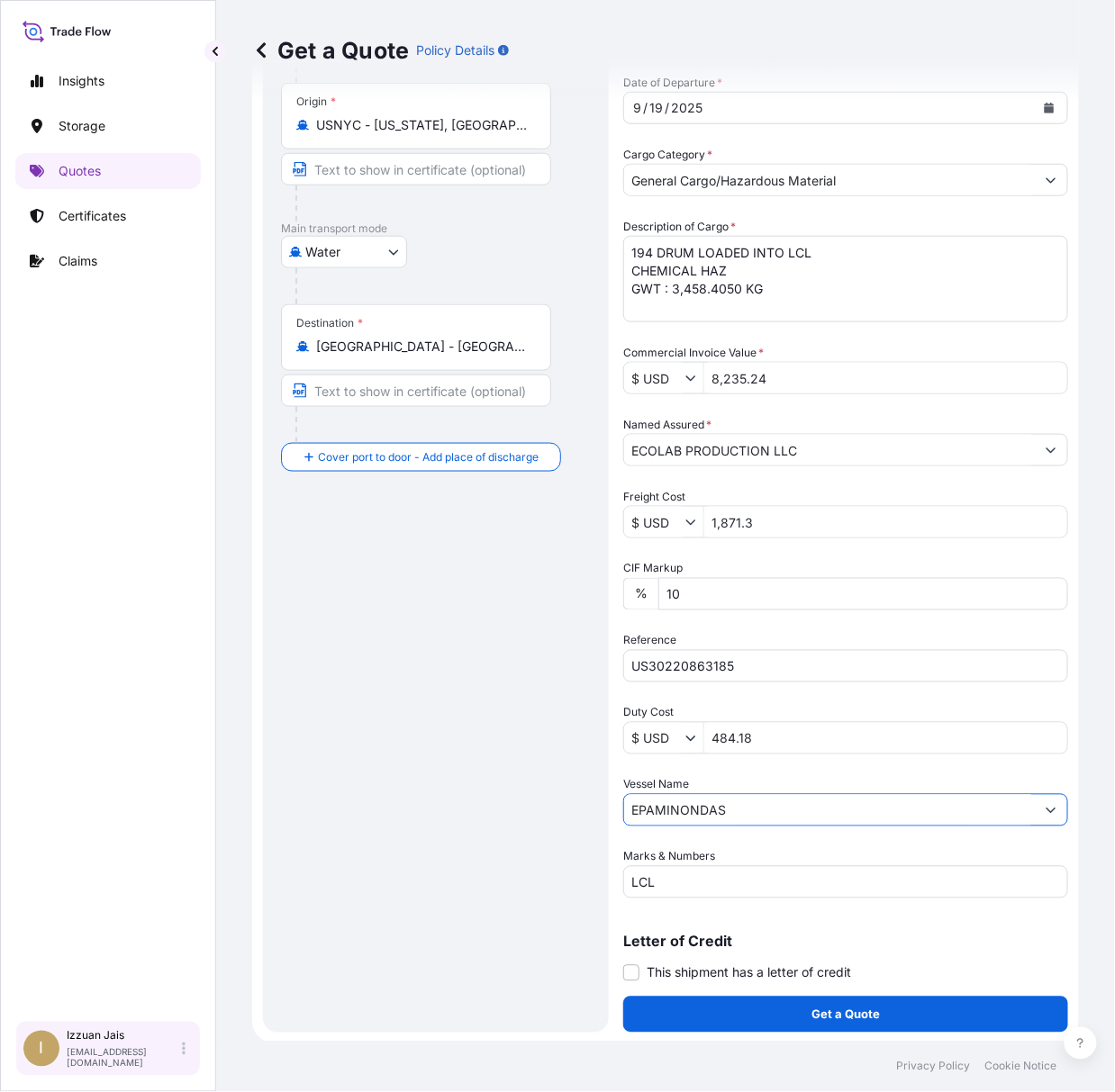
type input "EPAMINONDAS"
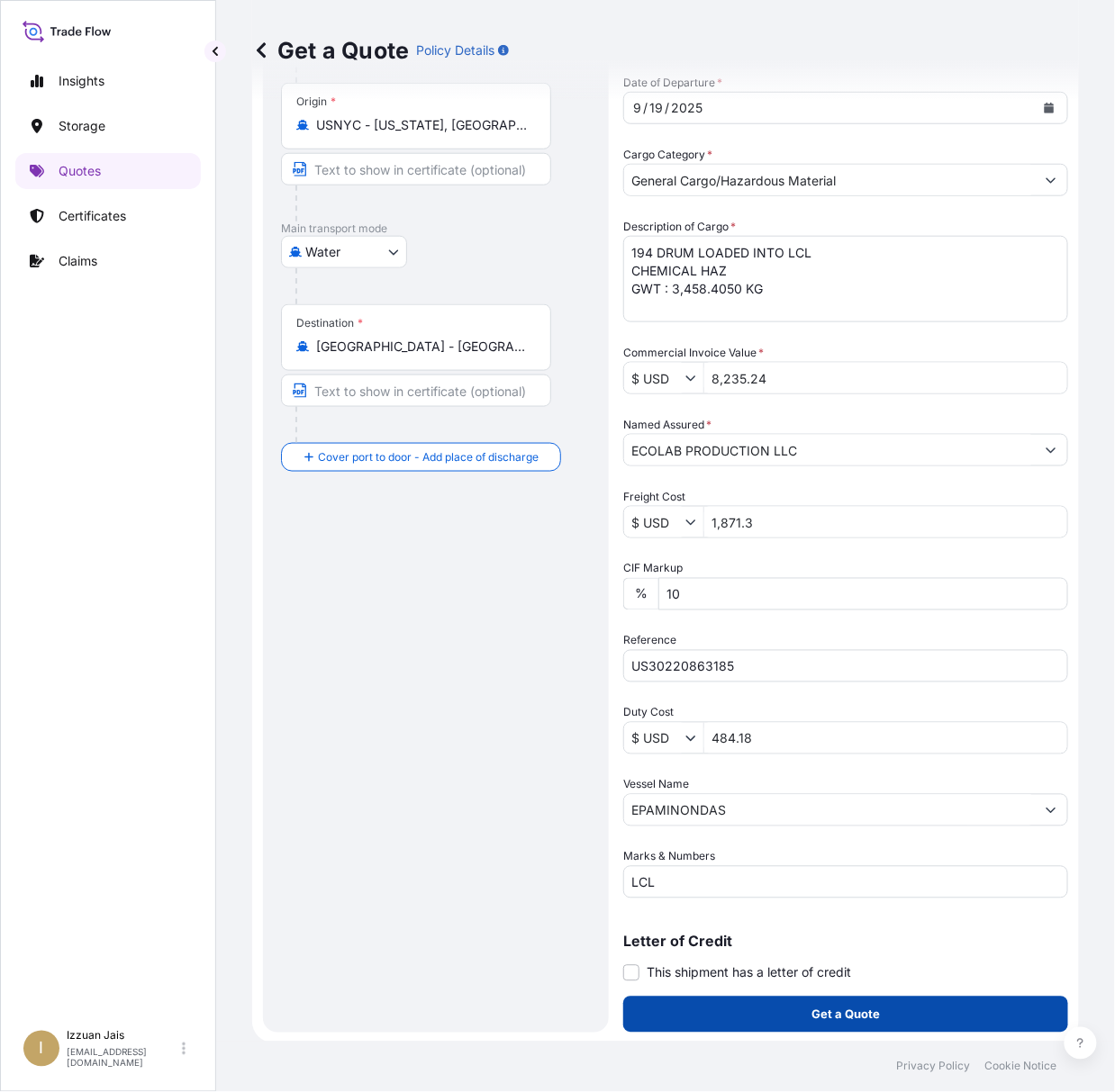
click at [811, 1008] on p "Get a Quote" at bounding box center [845, 1014] width 69 height 18
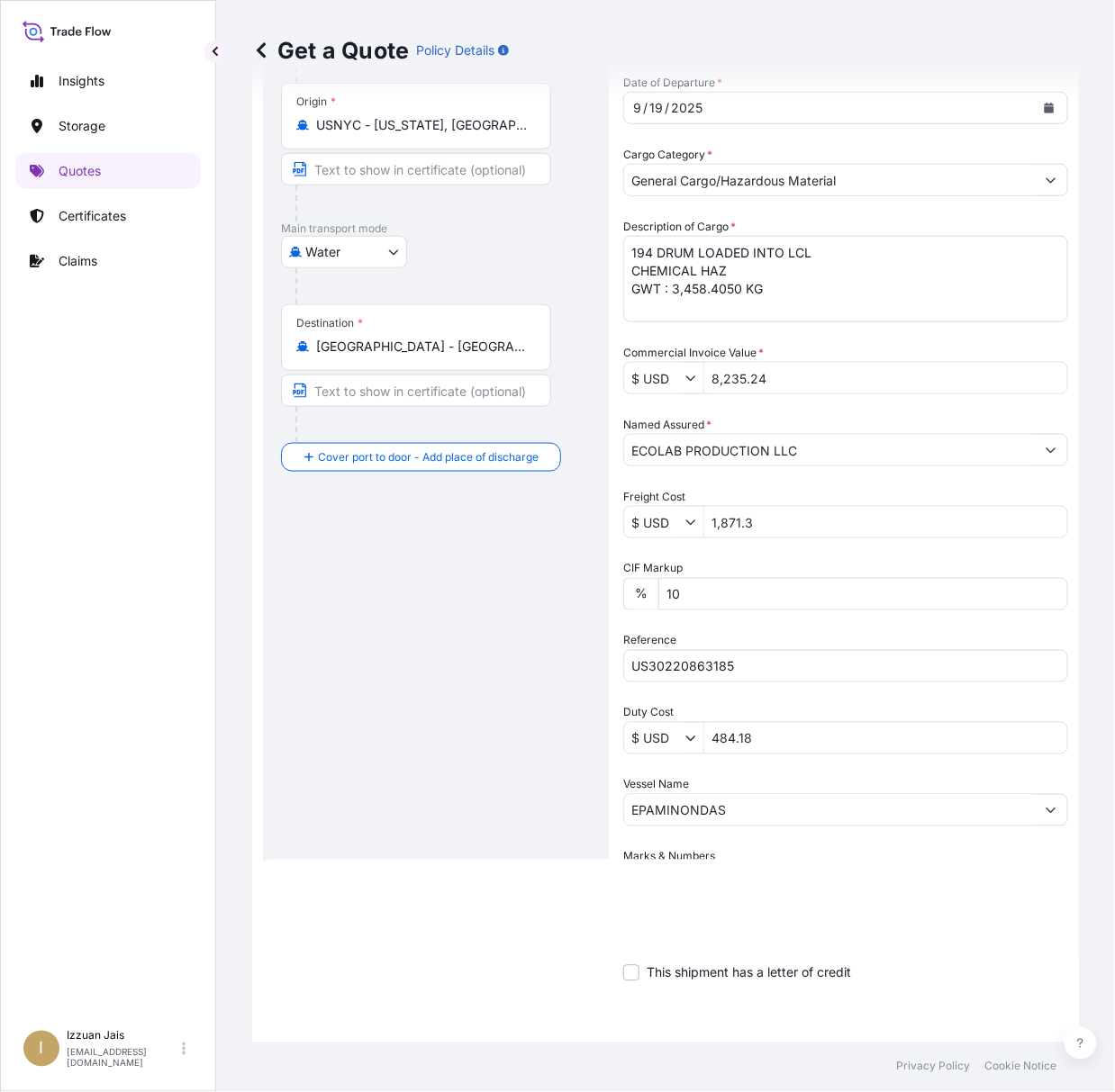
scroll to position [1070, 0]
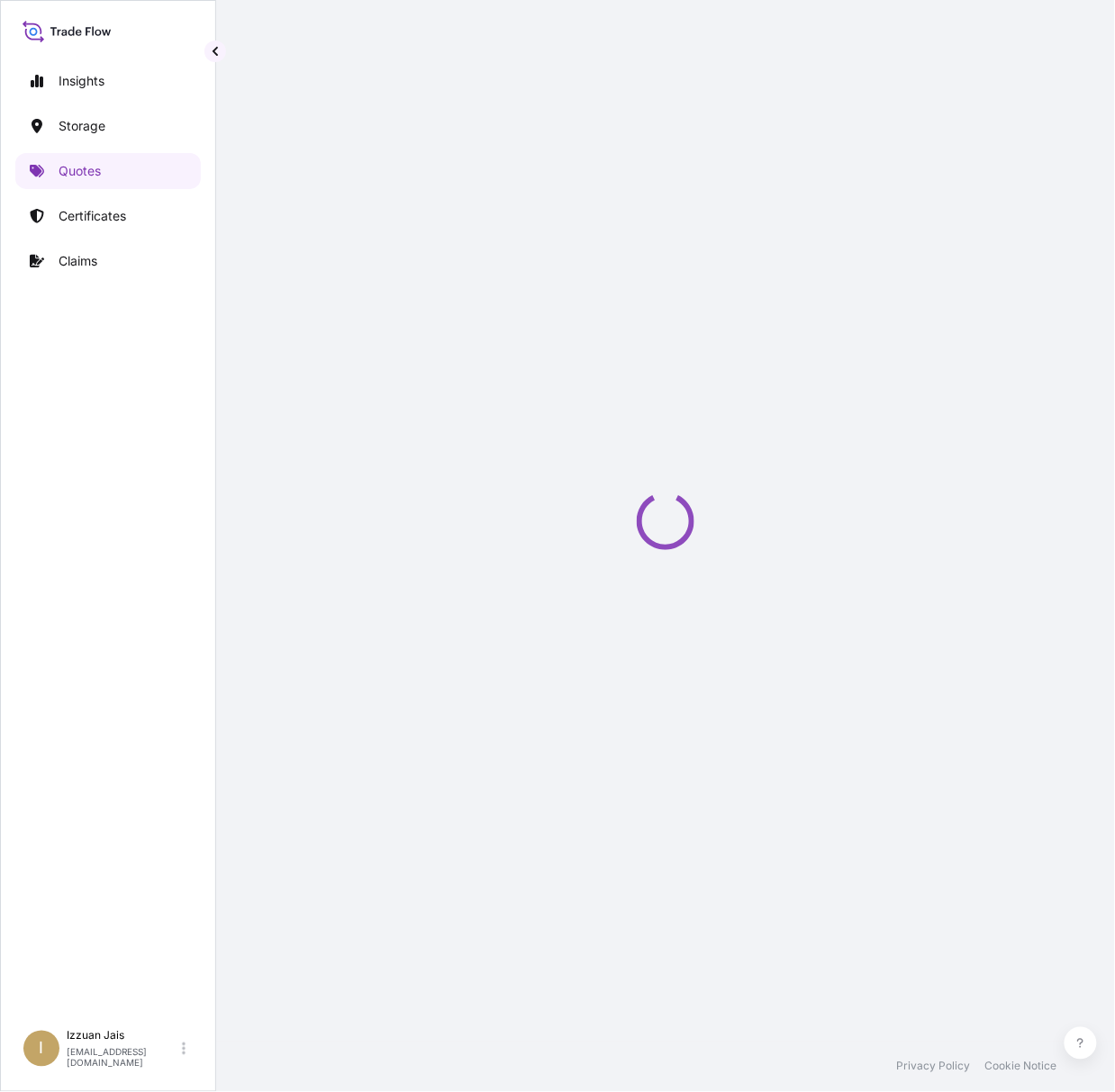
select select "Road / [GEOGRAPHIC_DATA]"
select select "Water"
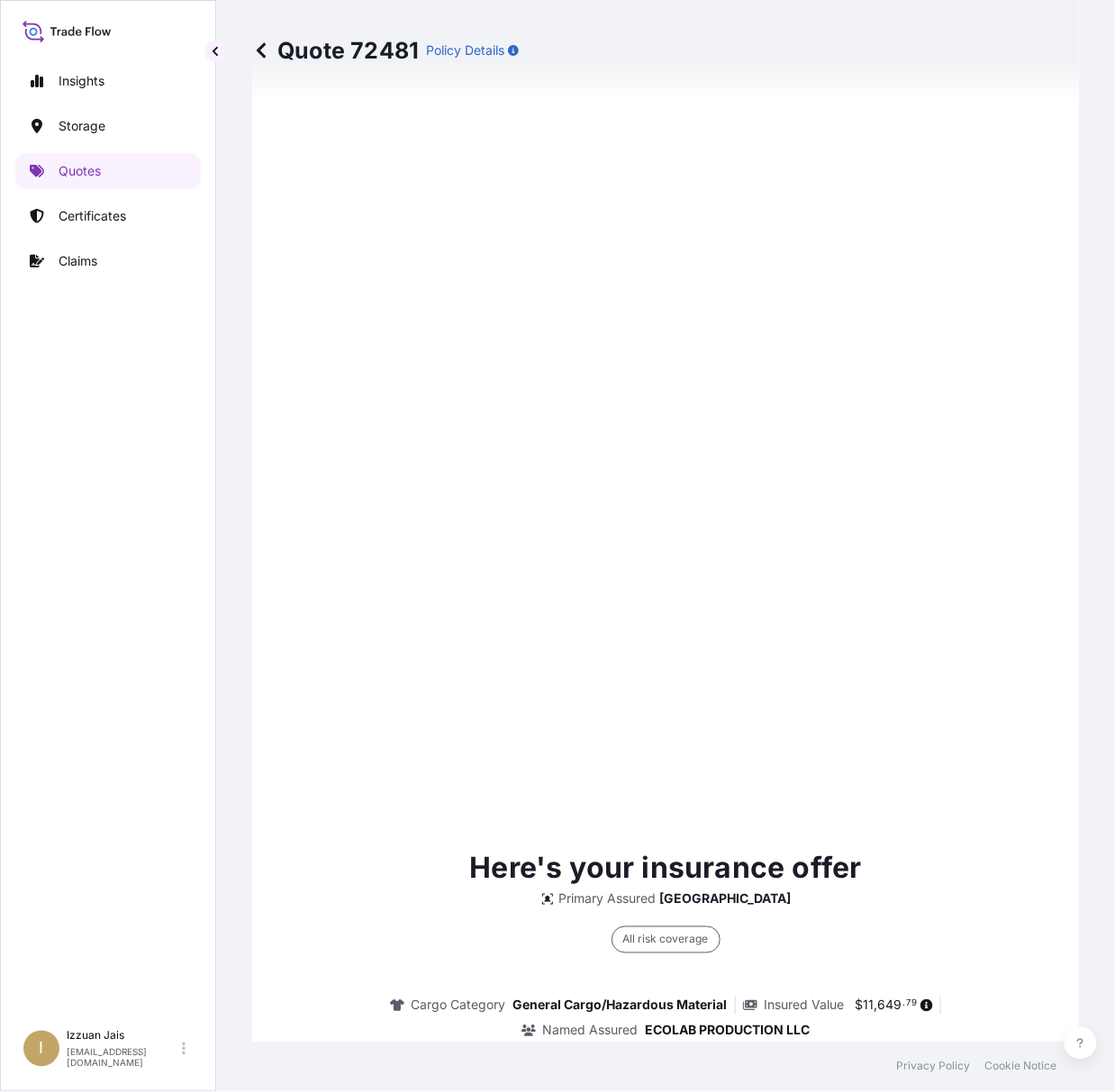
scroll to position [3981, 0]
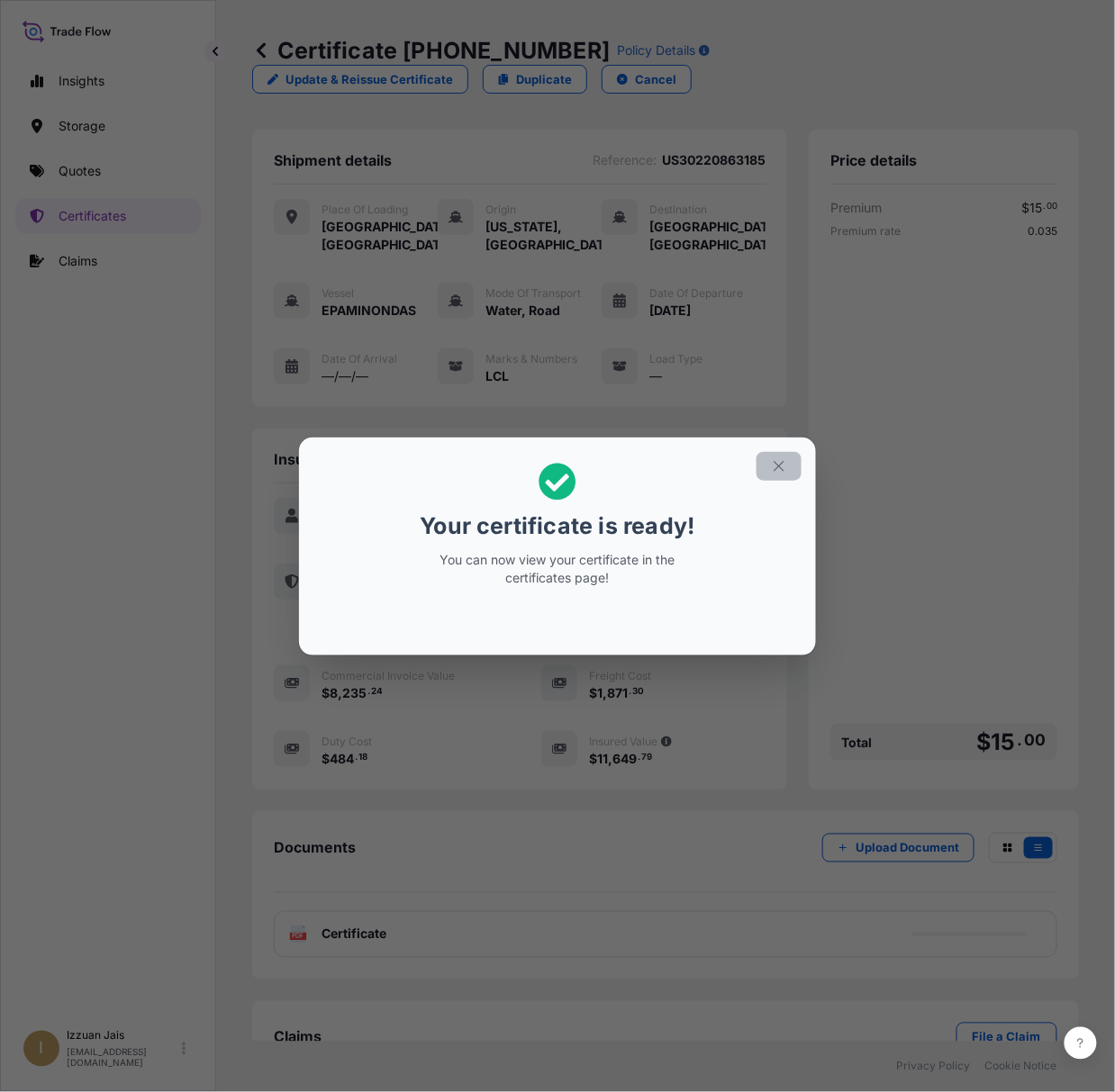
click at [779, 466] on icon "button" at bounding box center [779, 466] width 10 height 10
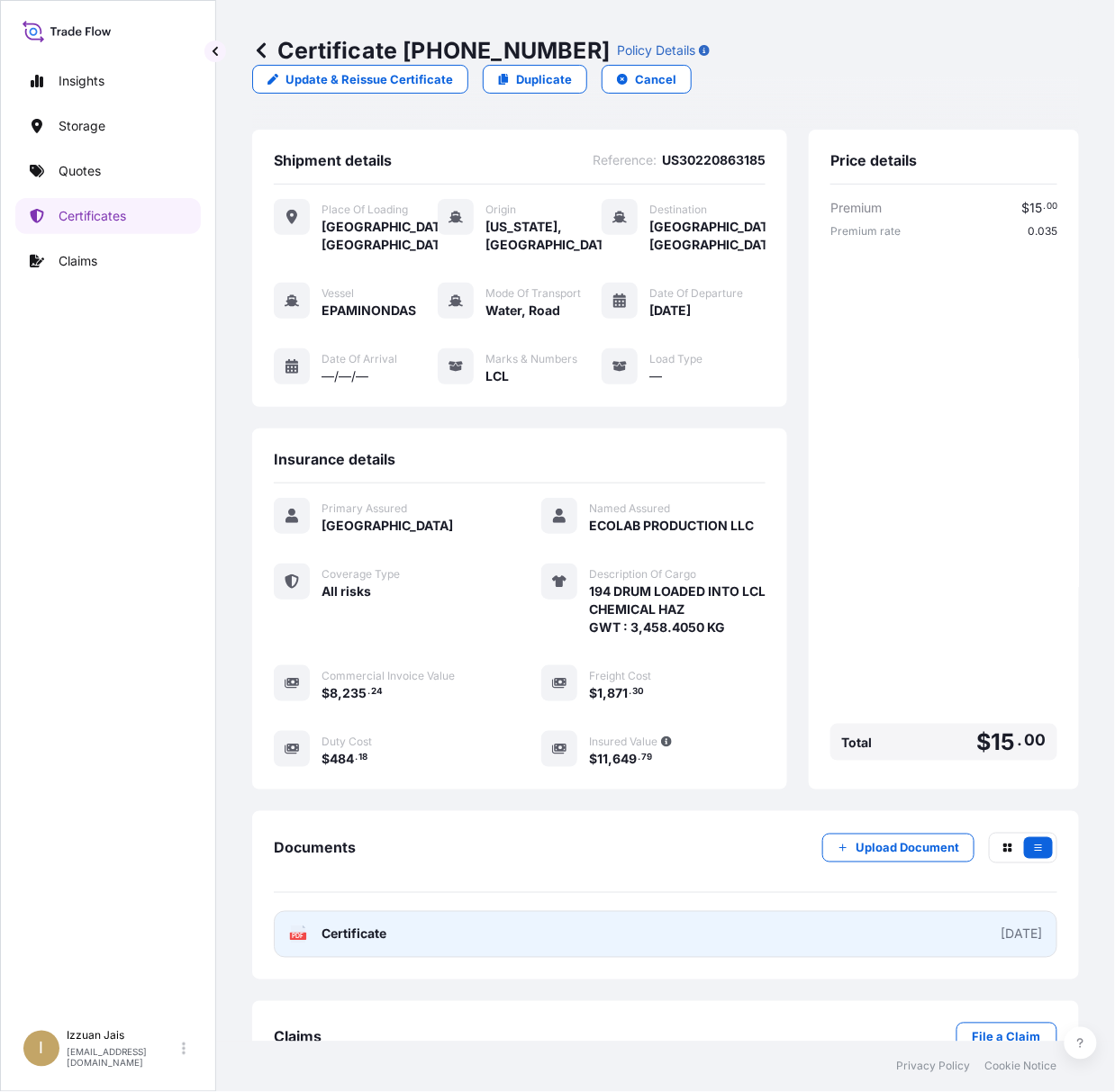
click at [347, 943] on span "Certificate" at bounding box center [354, 934] width 65 height 18
